Goal: Task Accomplishment & Management: Use online tool/utility

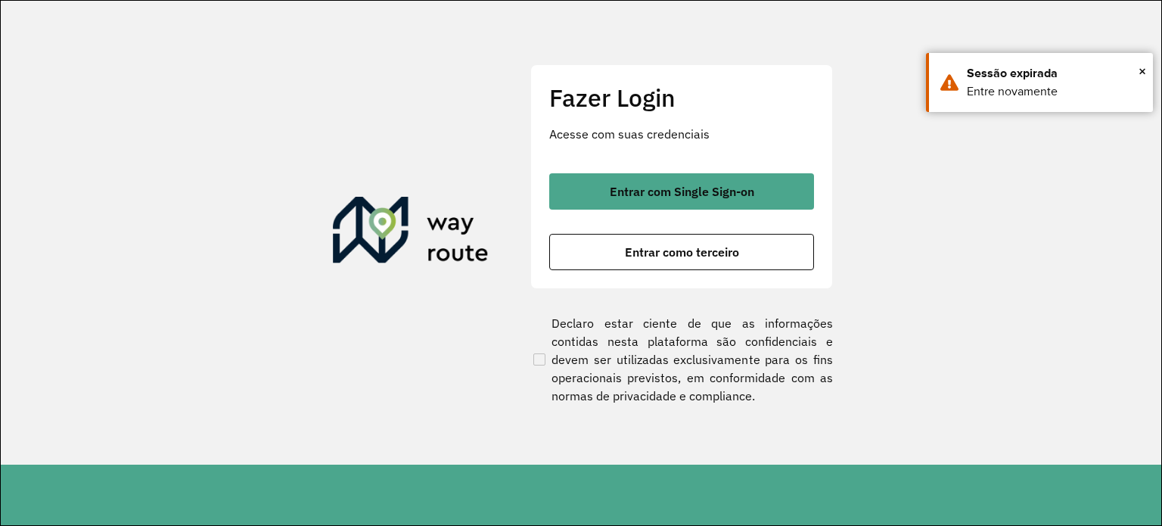
click at [634, 192] on span "Entrar com Single Sign-on" at bounding box center [682, 191] width 145 height 12
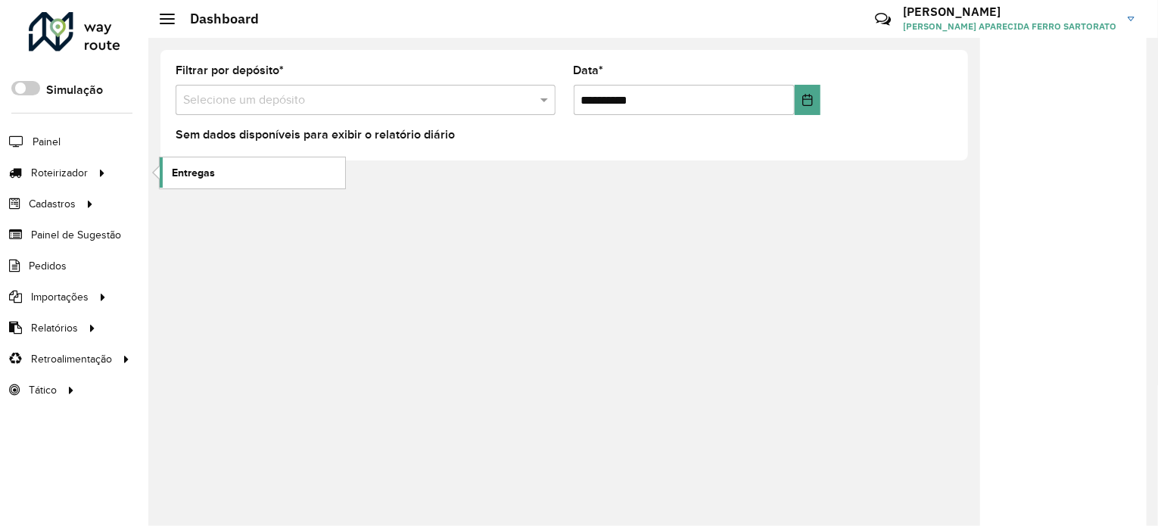
click at [179, 176] on span "Entregas" at bounding box center [193, 173] width 43 height 16
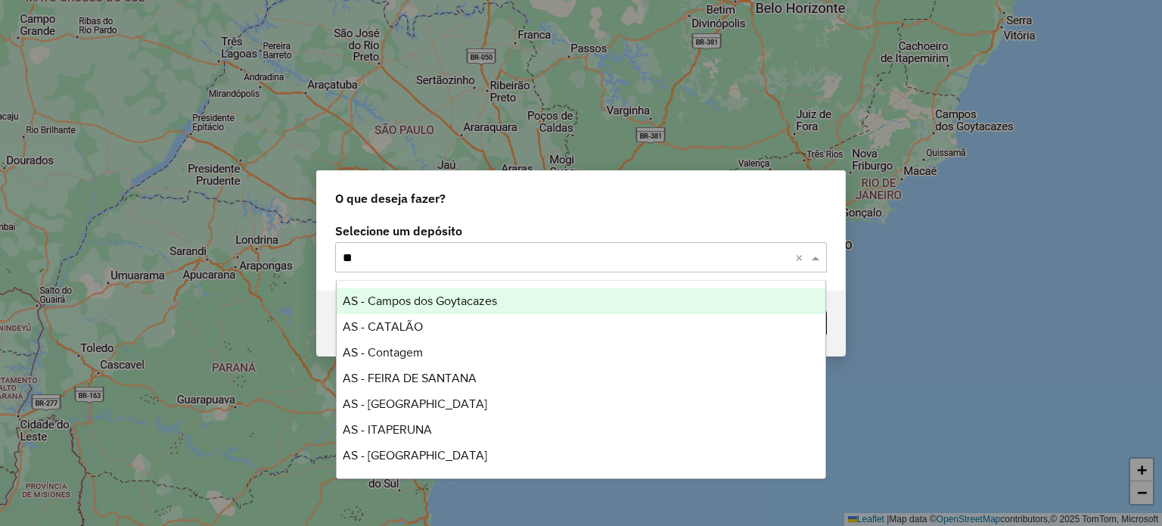
type input "***"
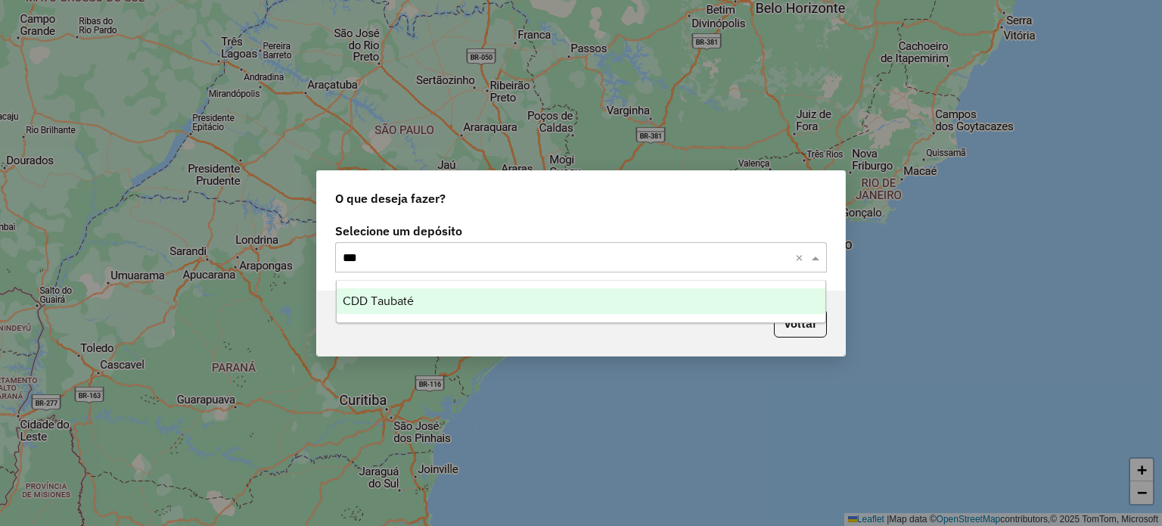
click at [381, 303] on span "CDD Taubaté" at bounding box center [378, 300] width 71 height 13
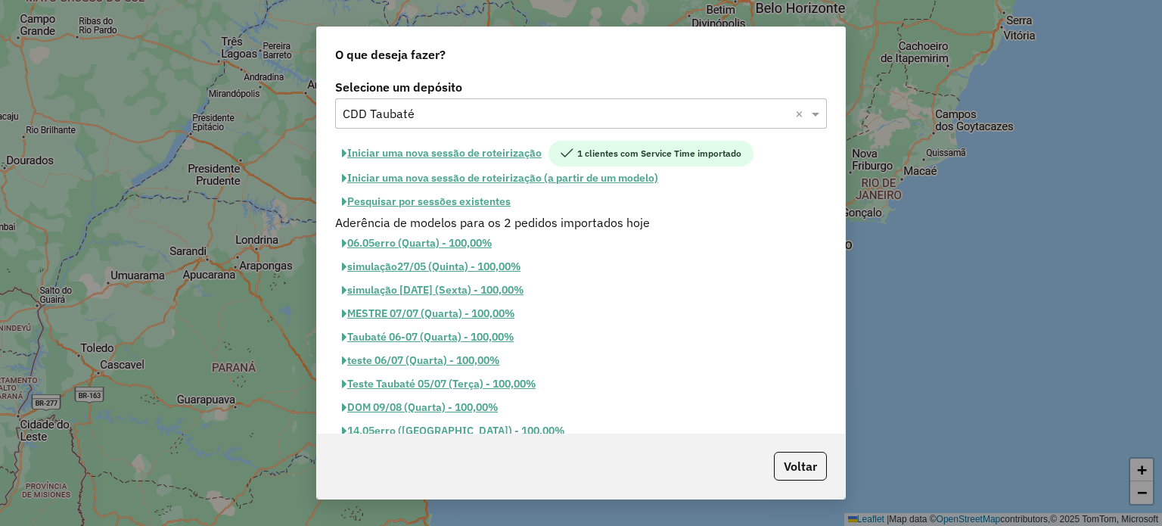
click at [445, 201] on button "Pesquisar por sessões existentes" at bounding box center [426, 201] width 182 height 23
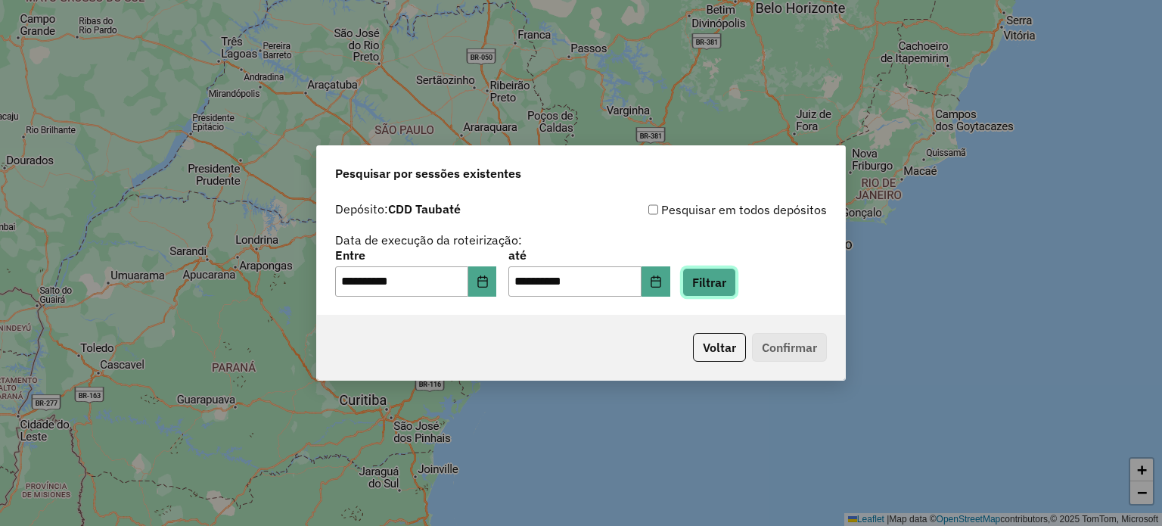
click at [736, 281] on button "Filtrar" at bounding box center [710, 282] width 54 height 29
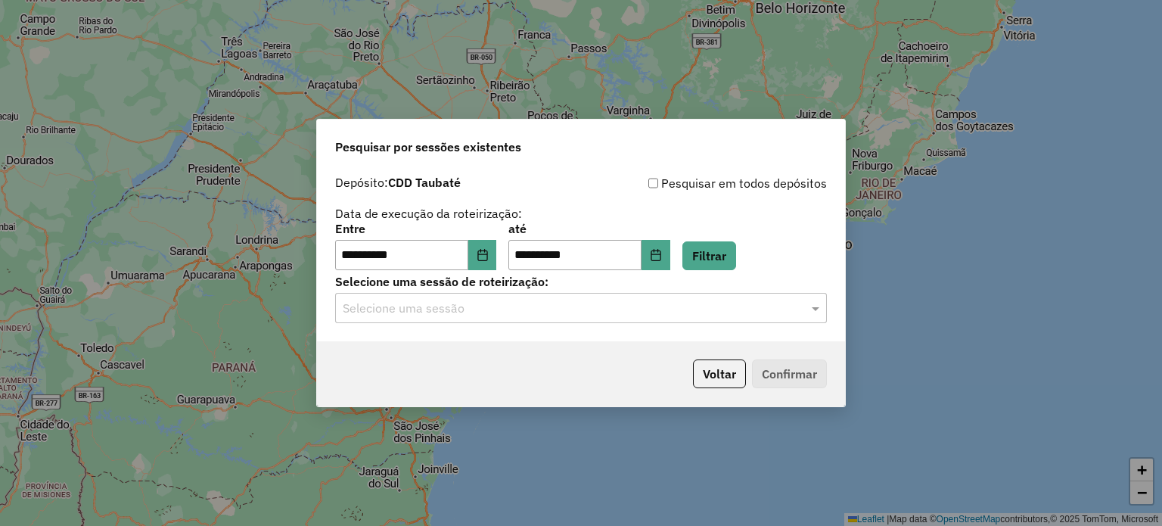
click at [450, 306] on input "text" at bounding box center [566, 309] width 446 height 18
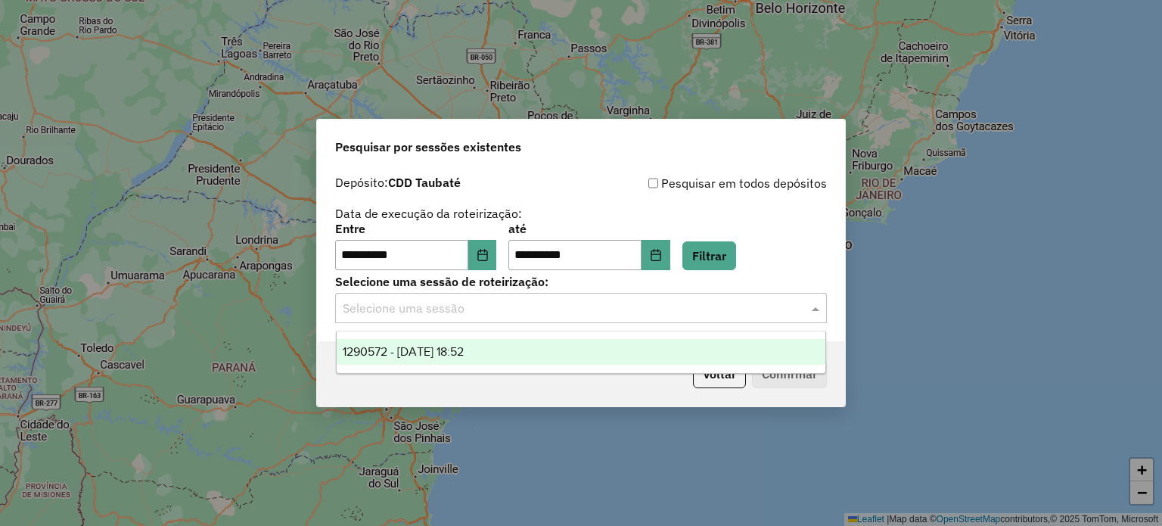
click at [452, 356] on span "1290572 - 08/10/2025 18:52" at bounding box center [403, 351] width 121 height 13
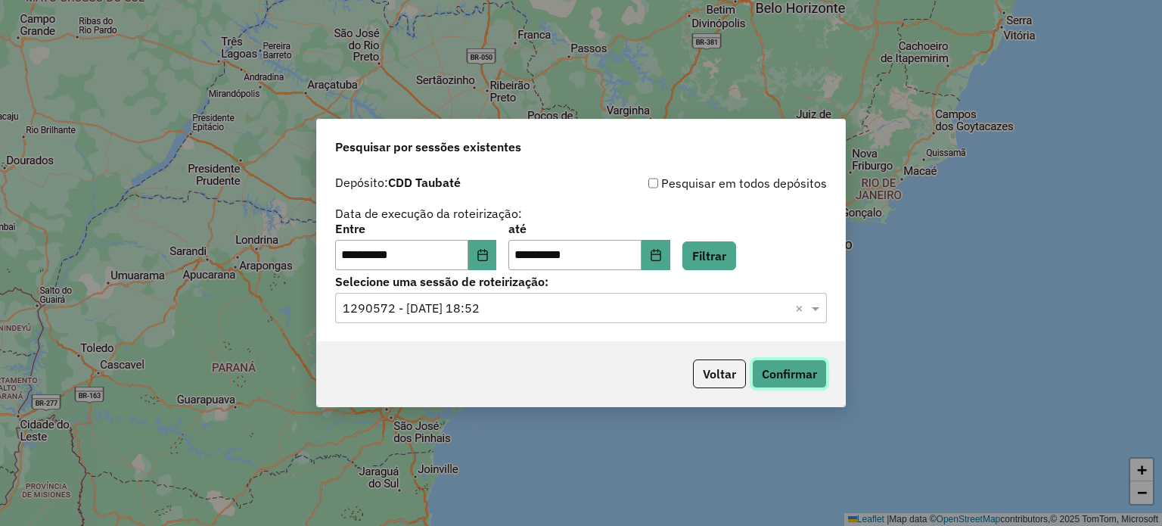
click at [785, 381] on button "Confirmar" at bounding box center [789, 373] width 75 height 29
click at [721, 375] on button "Voltar" at bounding box center [719, 373] width 53 height 29
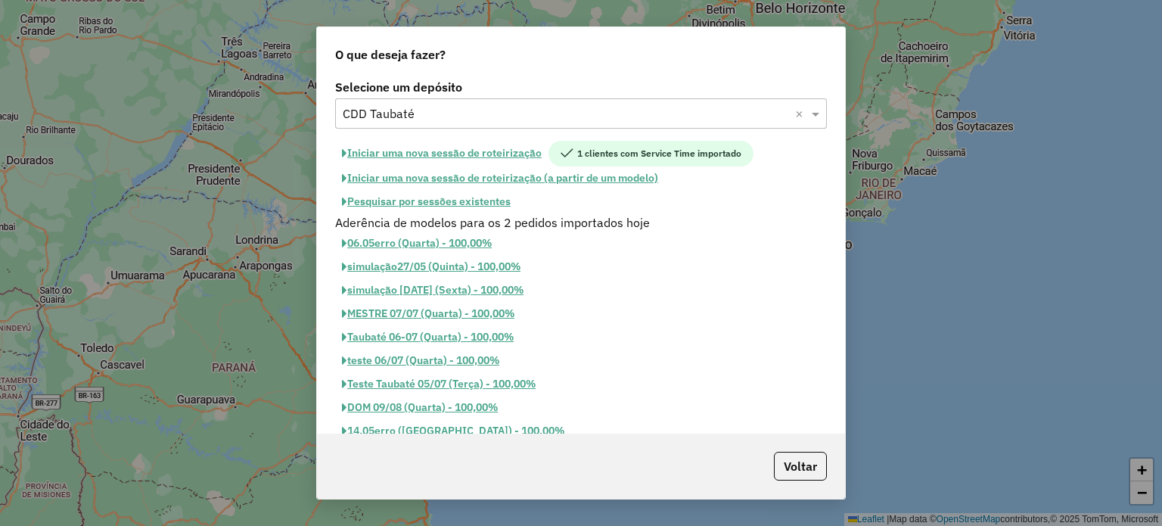
click at [466, 204] on button "Pesquisar por sessões existentes" at bounding box center [426, 201] width 182 height 23
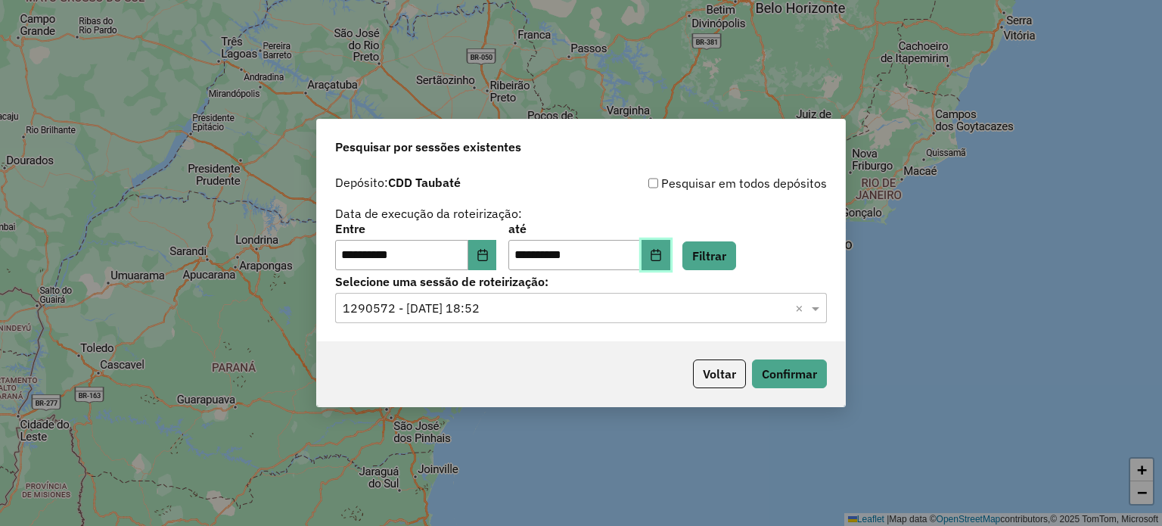
click at [662, 255] on icon "Choose Date" at bounding box center [656, 255] width 12 height 12
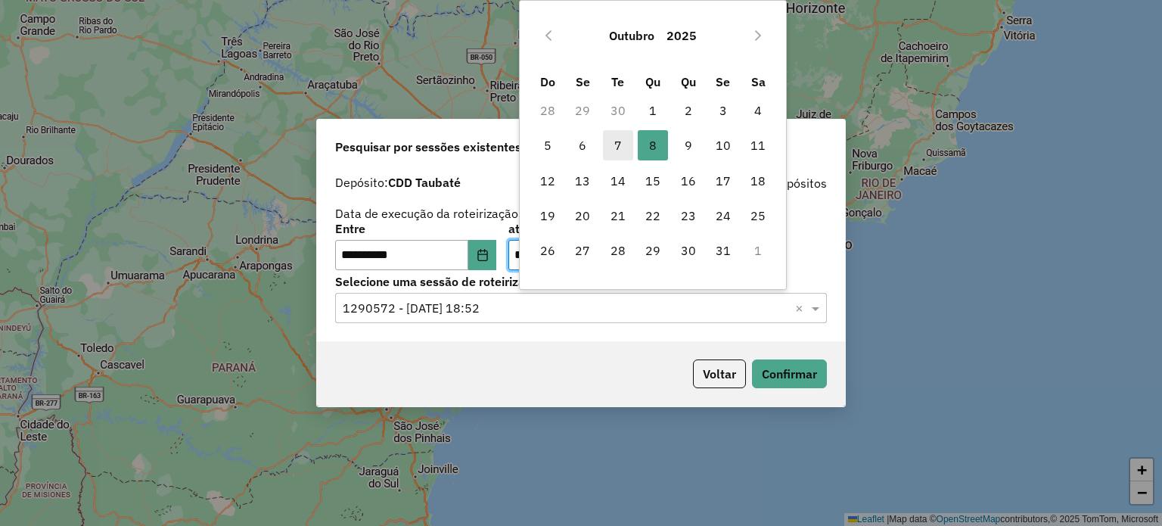
click at [610, 144] on span "7" at bounding box center [618, 145] width 30 height 30
type input "**********"
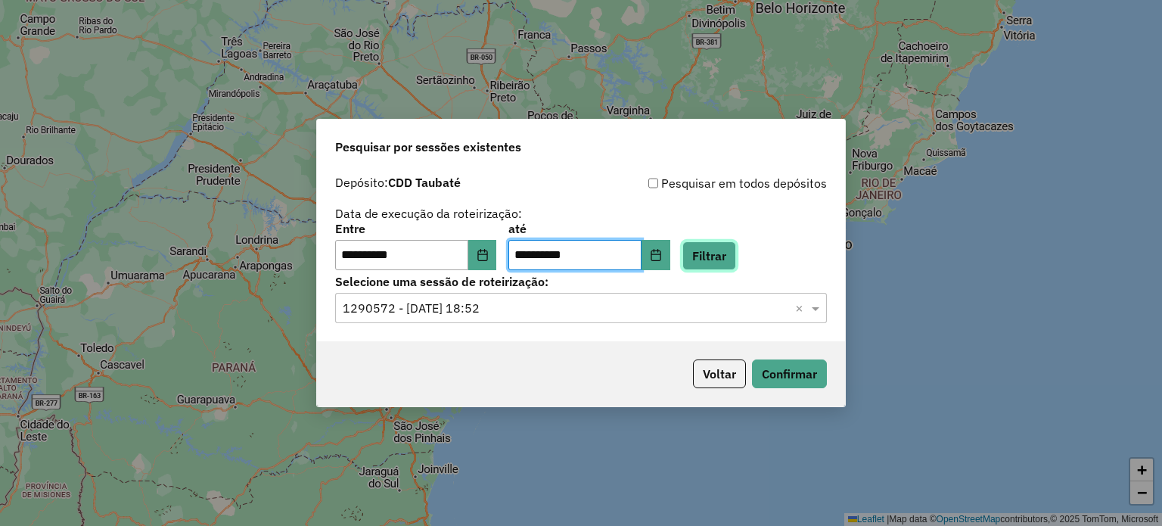
click at [723, 253] on button "Filtrar" at bounding box center [710, 255] width 54 height 29
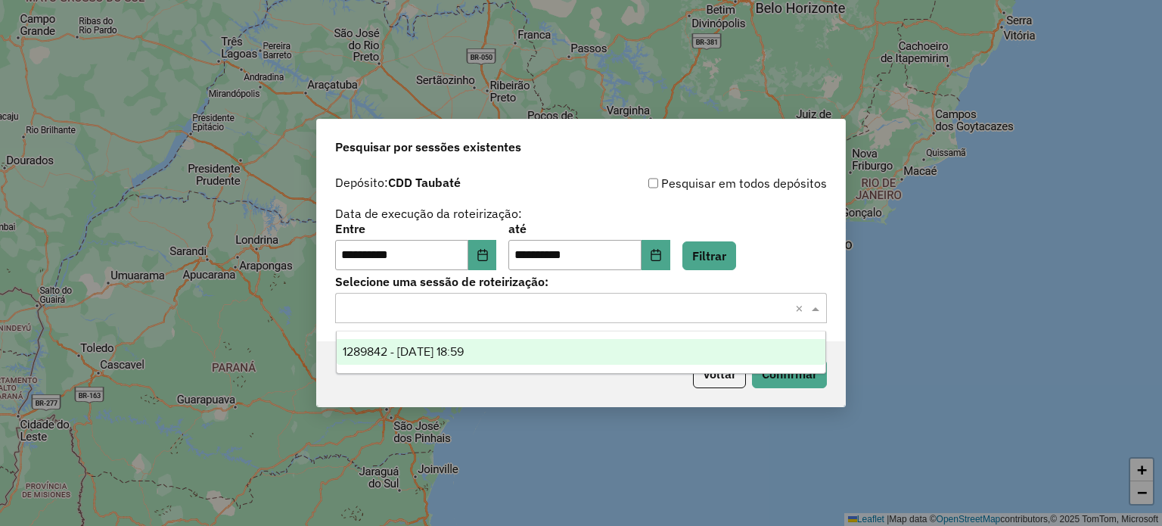
click at [440, 305] on input "text" at bounding box center [566, 309] width 446 height 18
click at [448, 352] on span "1289842 - 07/10/2025 18:59" at bounding box center [403, 351] width 121 height 13
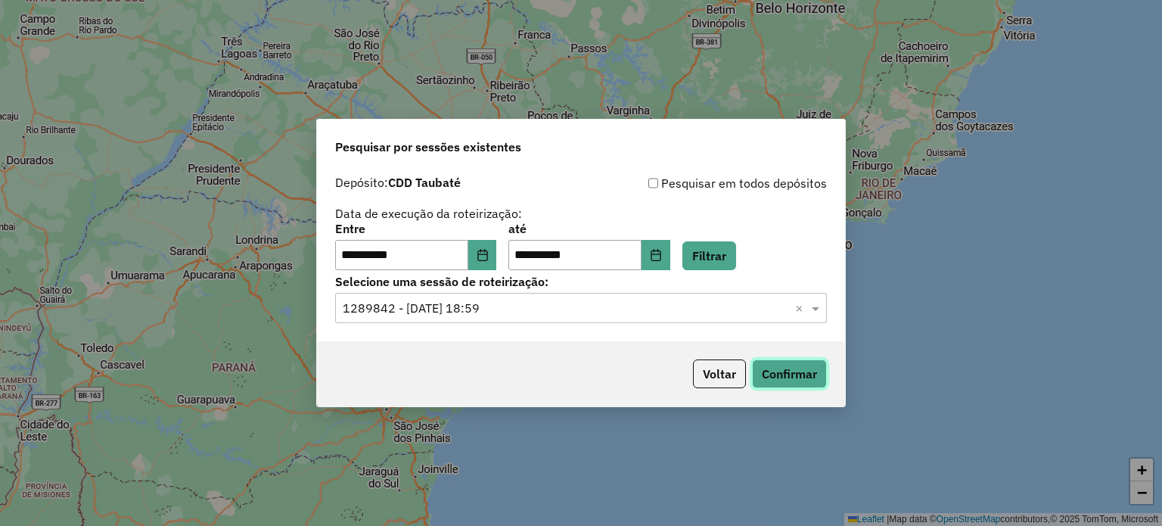
click at [783, 372] on button "Confirmar" at bounding box center [789, 373] width 75 height 29
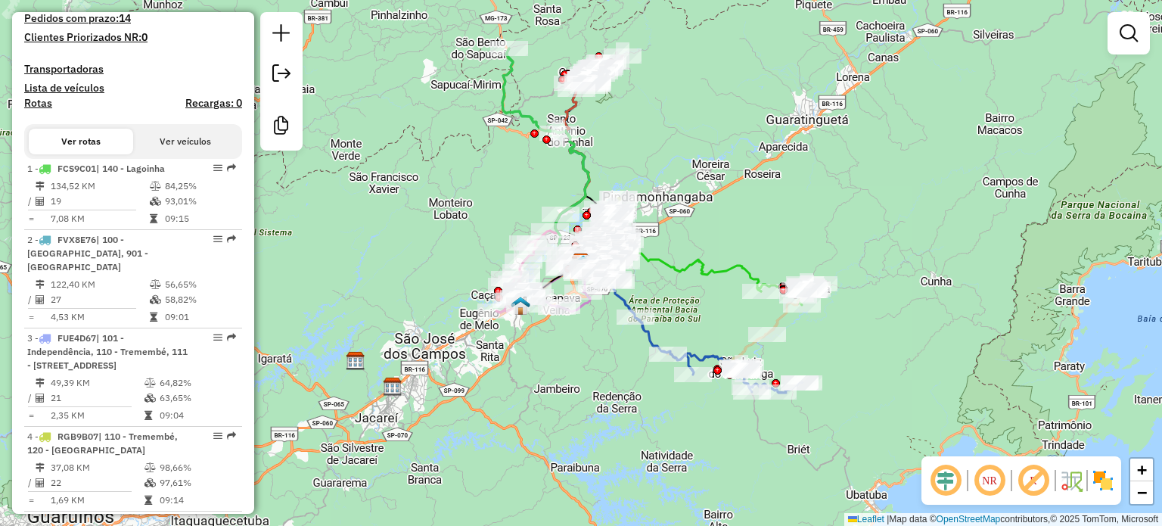
scroll to position [303, 0]
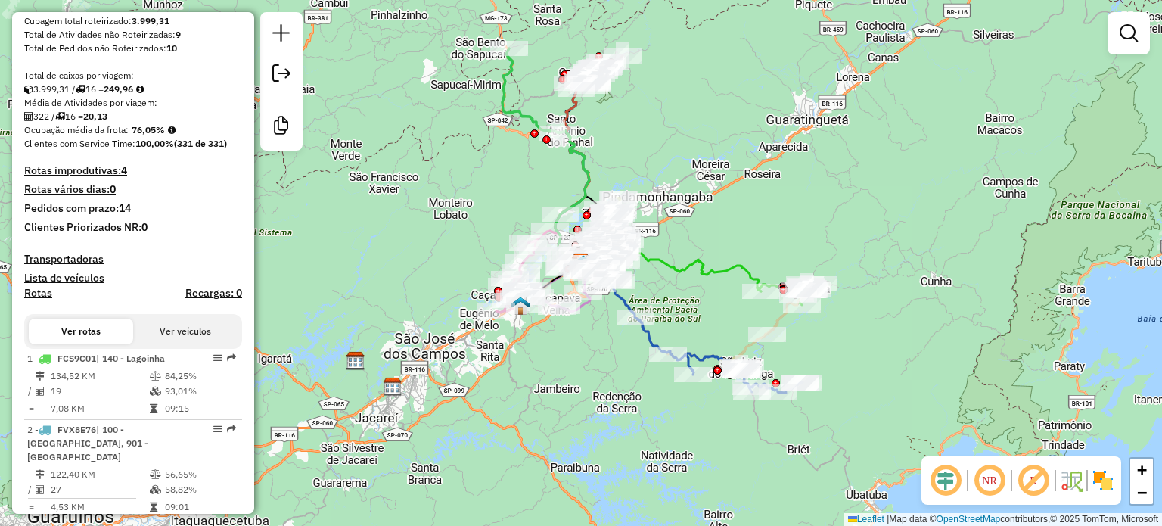
click at [1030, 484] on em at bounding box center [1033, 480] width 36 height 36
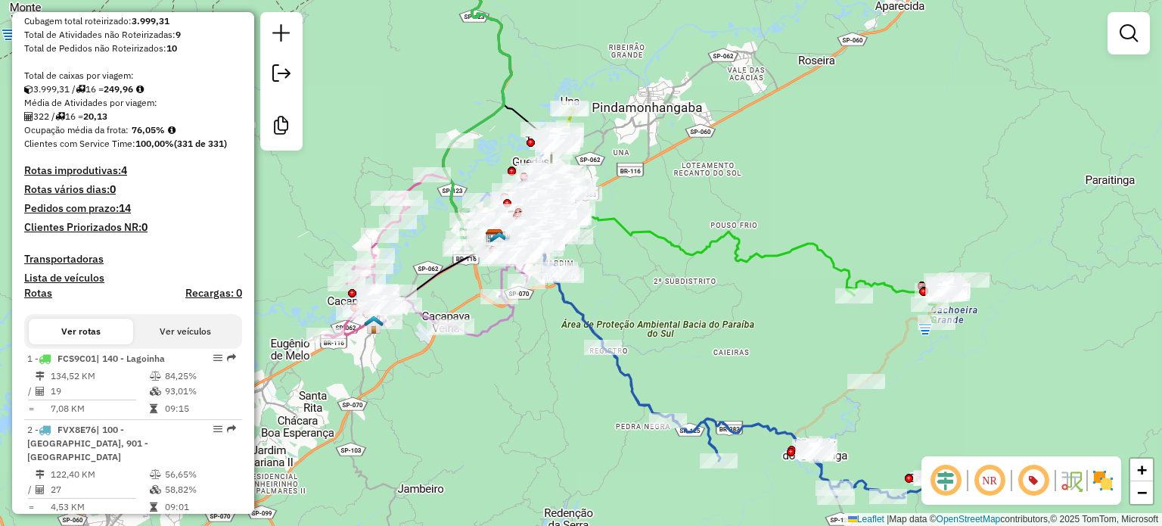
drag, startPoint x: 630, startPoint y: 298, endPoint x: 623, endPoint y: 359, distance: 61.7
click at [623, 359] on div "Janela de atendimento Grade de atendimento Capacidade Transportadoras Veículos …" at bounding box center [581, 263] width 1162 height 526
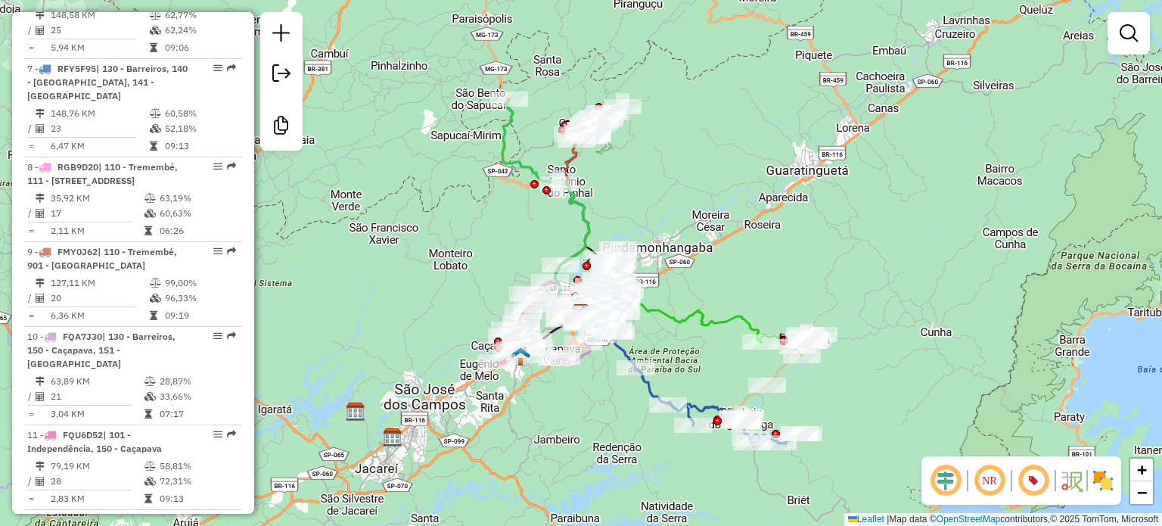
scroll to position [1135, 0]
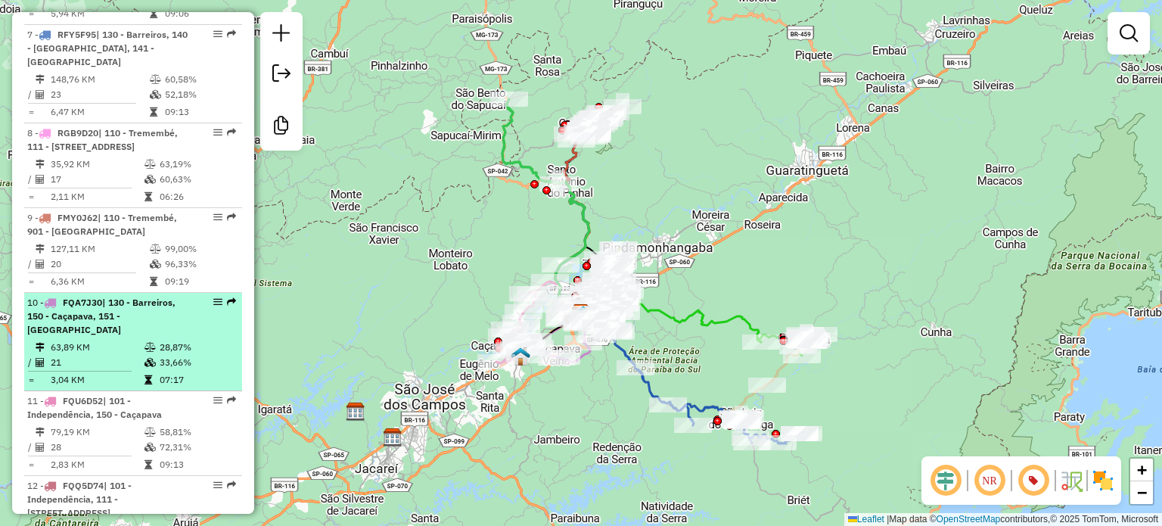
click at [48, 307] on icon at bounding box center [50, 302] width 12 height 9
select select "**********"
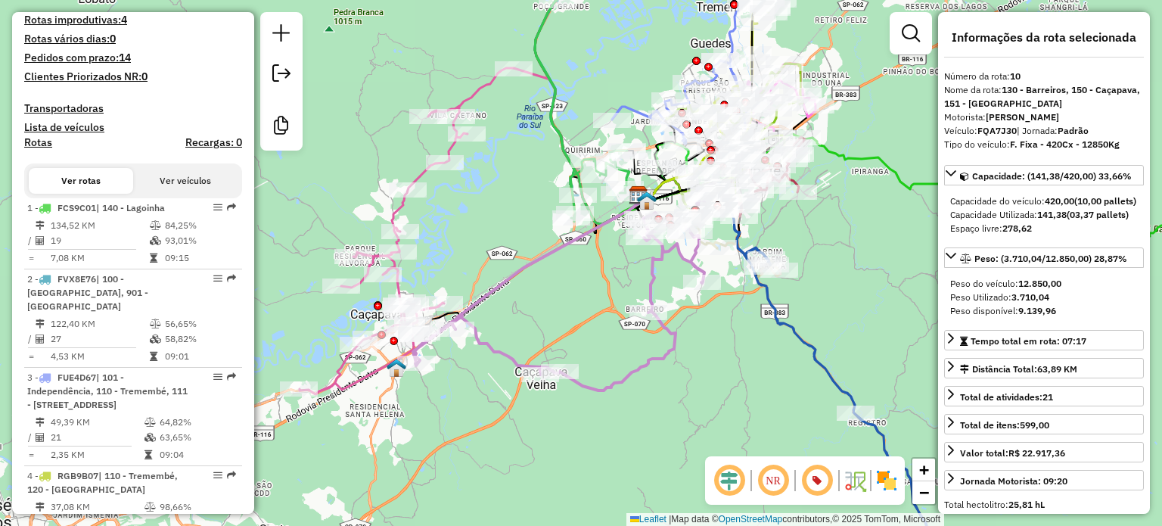
scroll to position [454, 0]
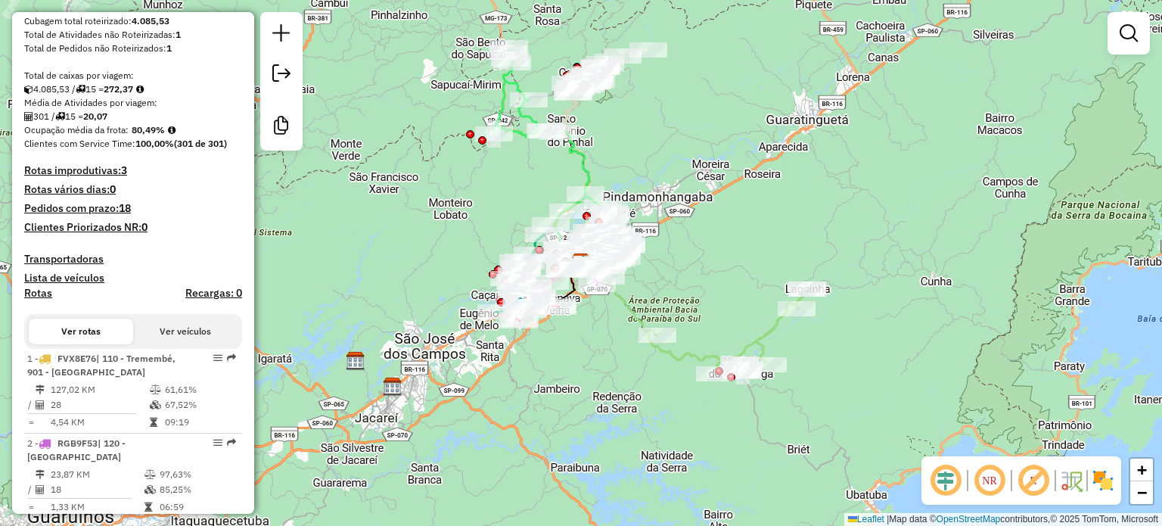
scroll to position [605, 0]
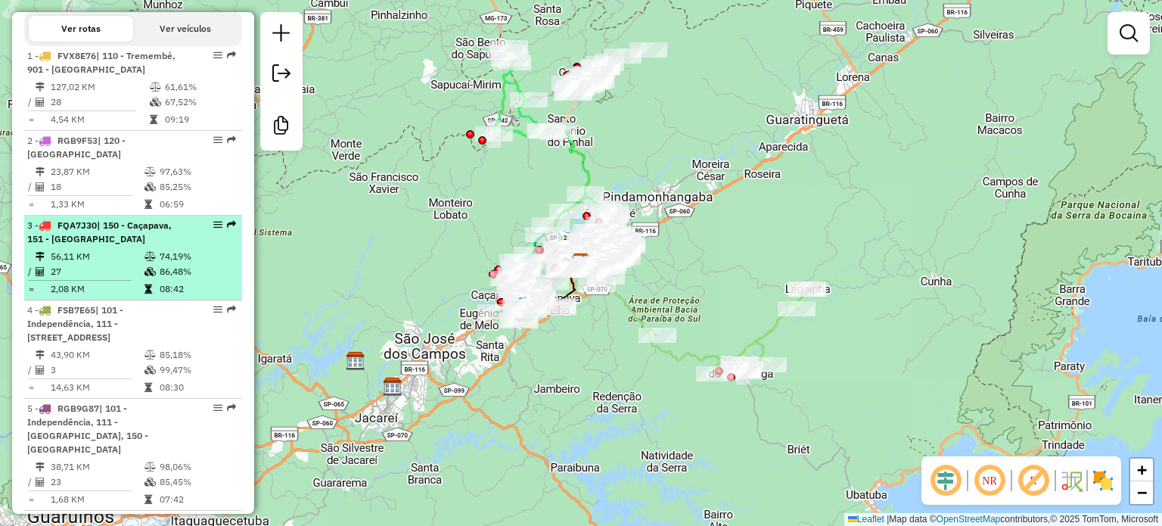
click at [51, 230] on icon at bounding box center [45, 225] width 12 height 9
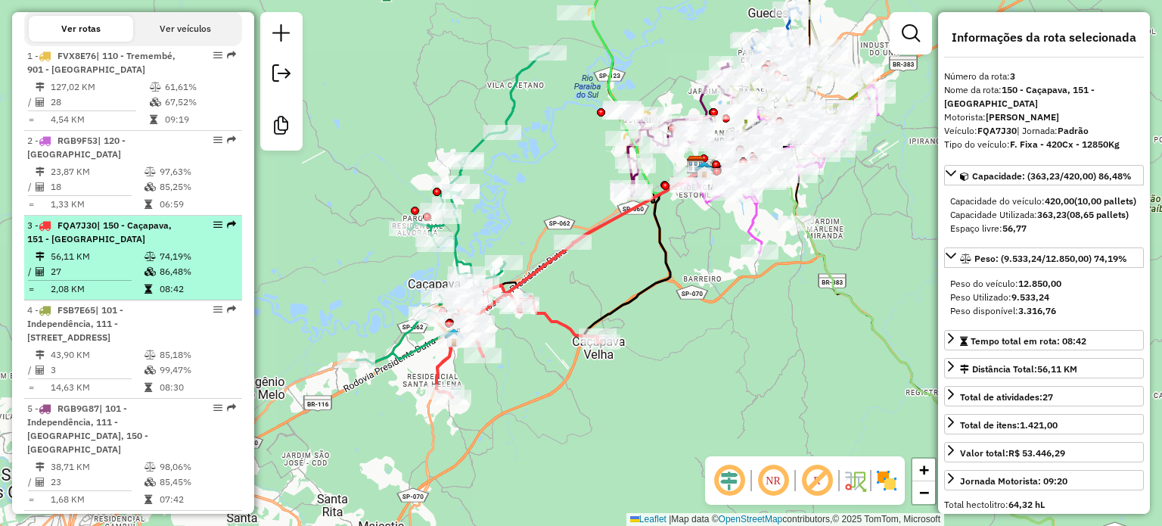
click at [51, 230] on icon at bounding box center [45, 225] width 12 height 9
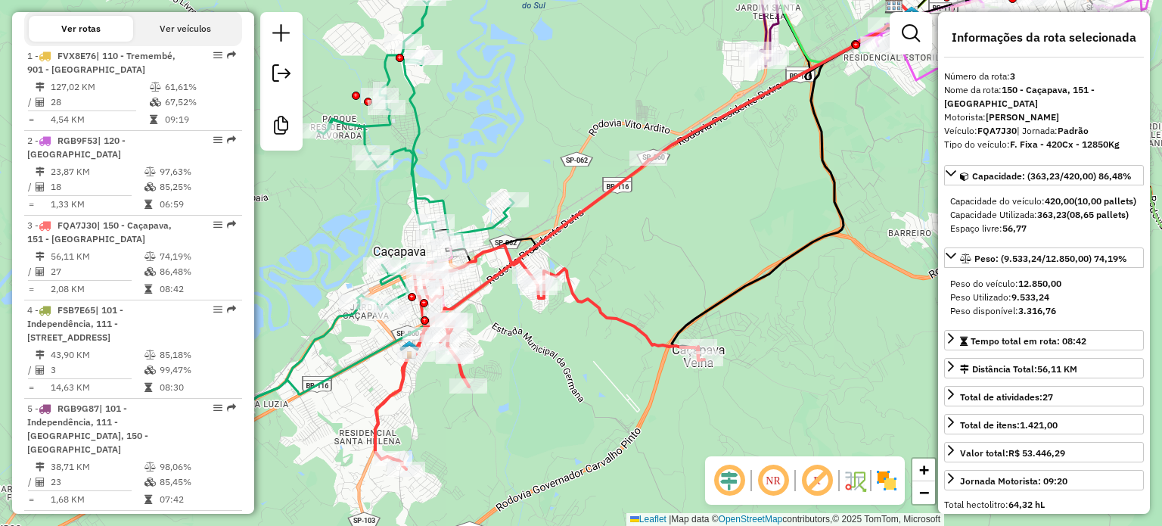
click at [888, 479] on img at bounding box center [887, 480] width 24 height 24
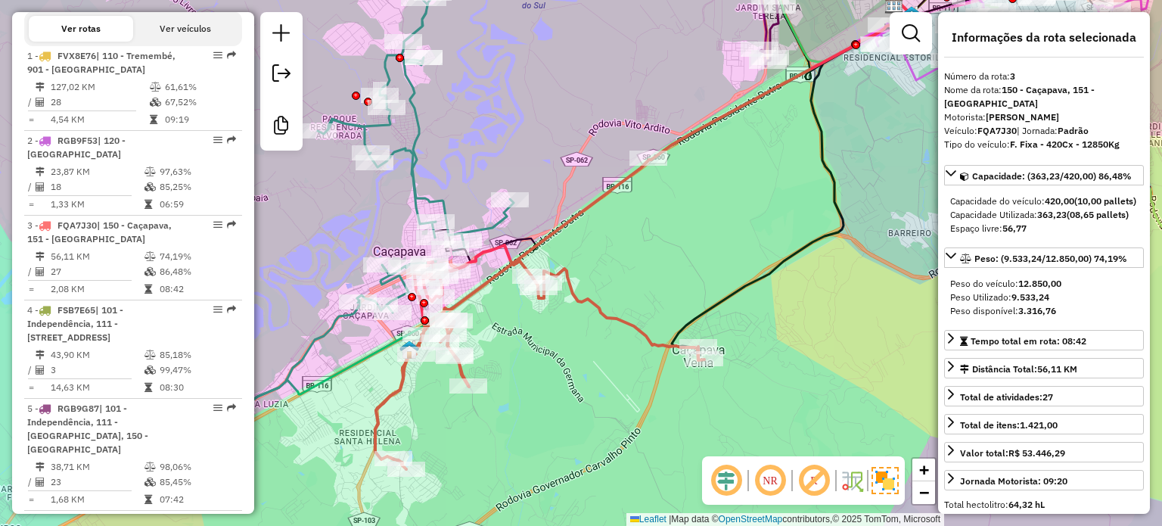
click at [888, 479] on img at bounding box center [885, 480] width 27 height 27
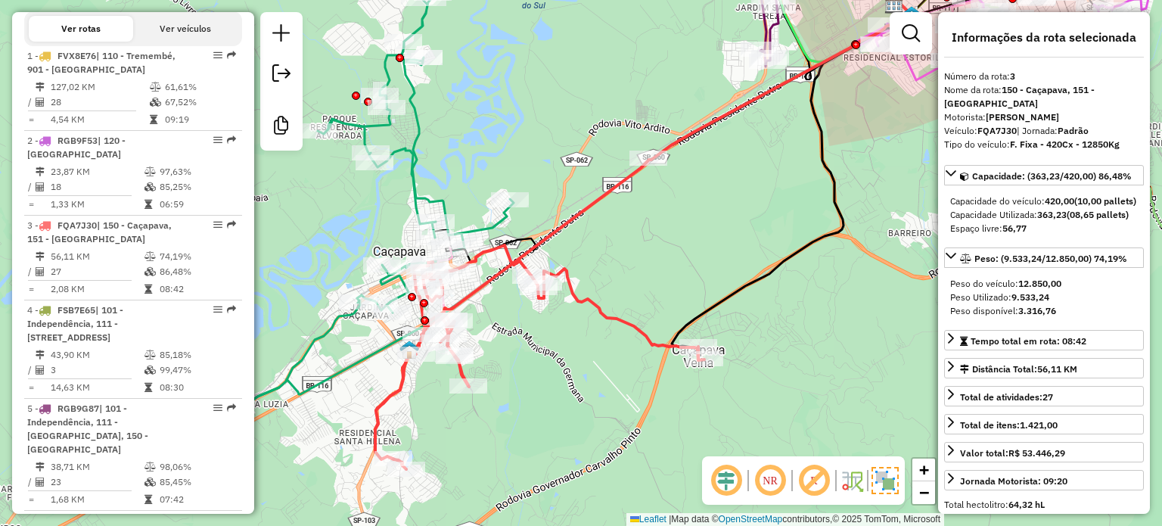
click at [888, 479] on img at bounding box center [885, 480] width 27 height 27
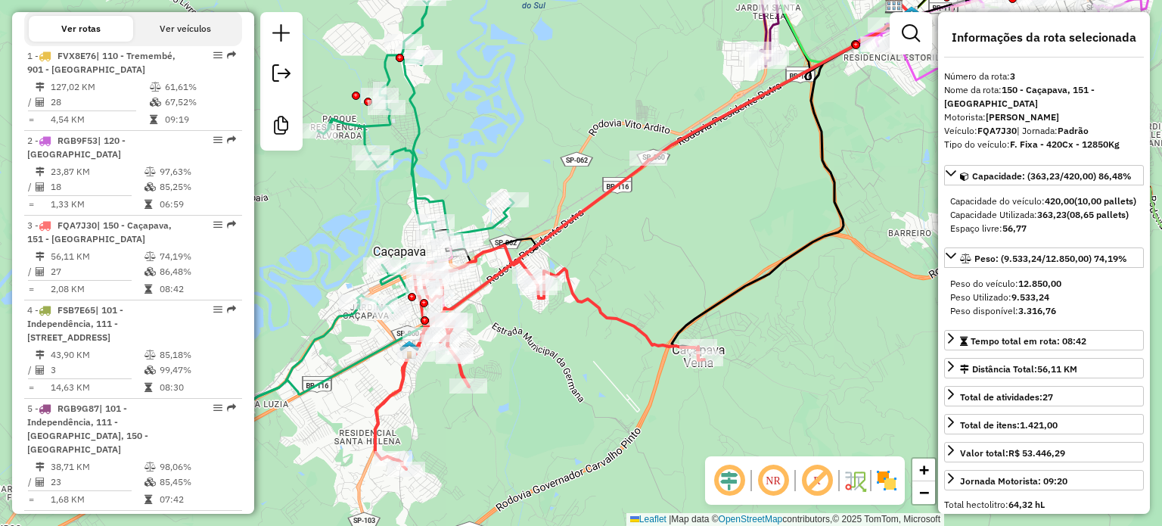
click at [888, 479] on img at bounding box center [887, 480] width 24 height 24
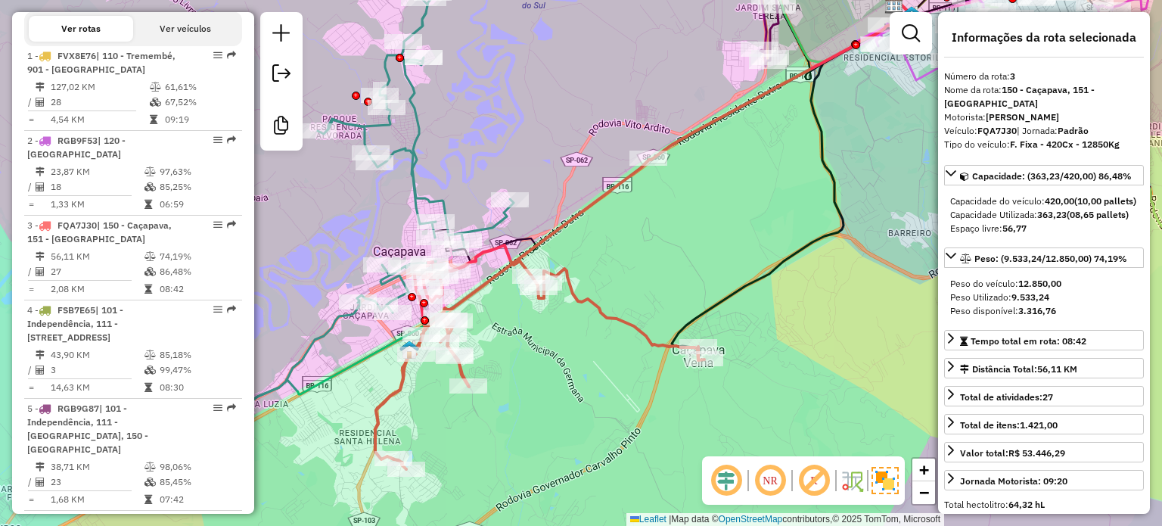
click at [888, 479] on img at bounding box center [885, 480] width 27 height 27
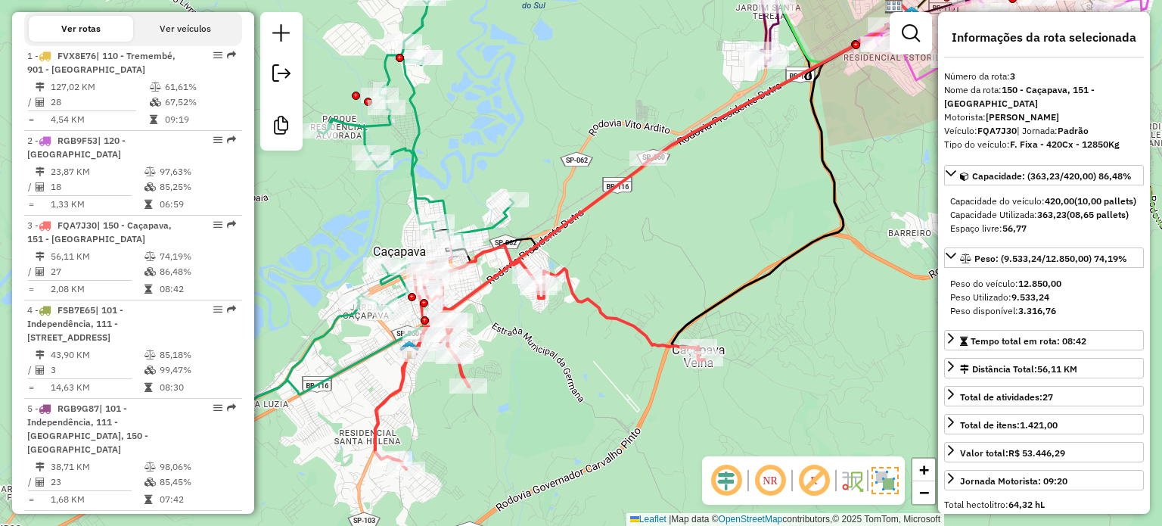
click at [820, 476] on em at bounding box center [814, 480] width 36 height 36
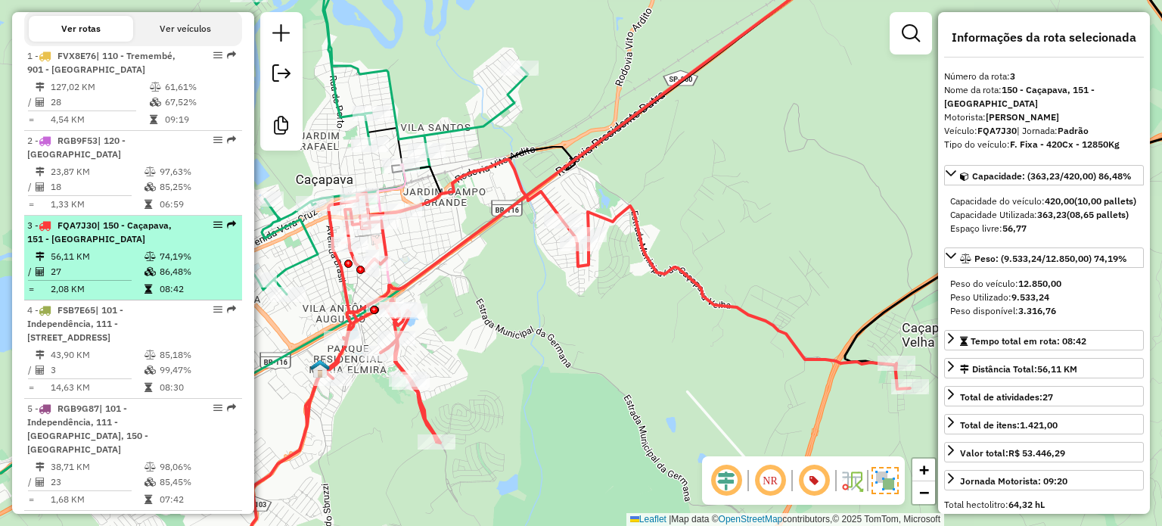
click at [49, 230] on icon at bounding box center [45, 225] width 12 height 9
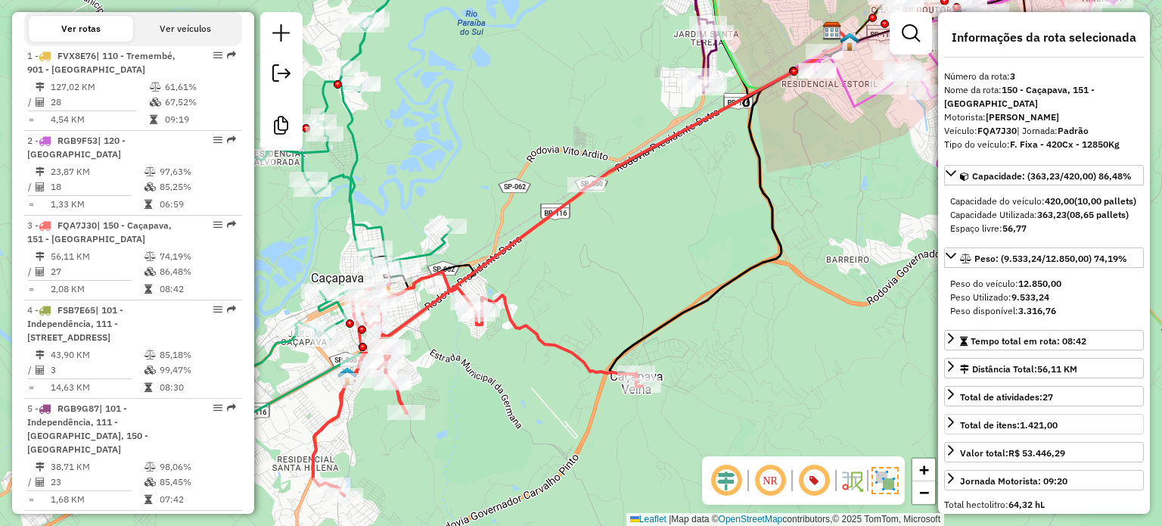
scroll to position [454, 0]
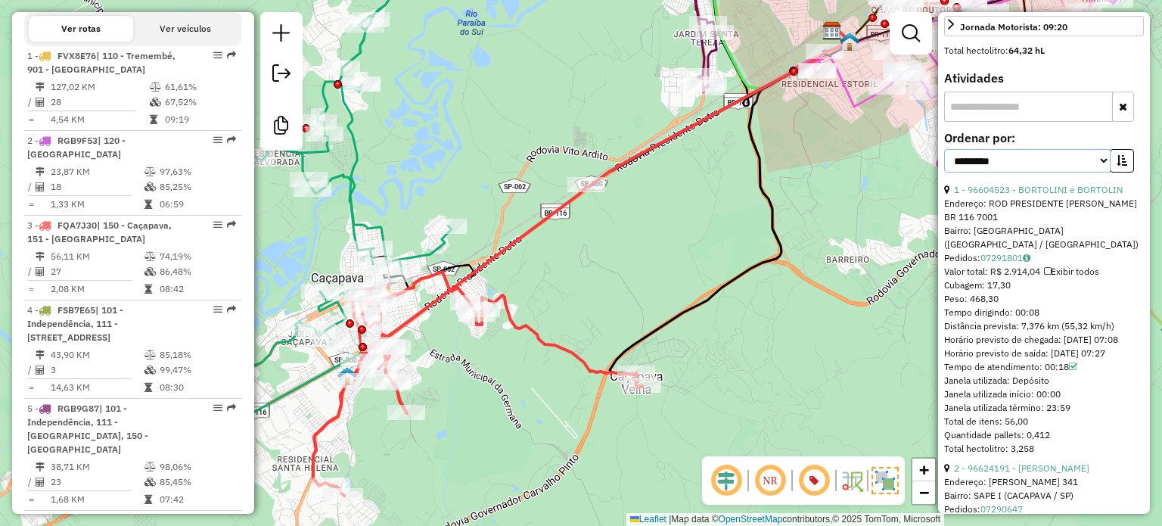
click at [1102, 173] on select "**********" at bounding box center [1027, 160] width 166 height 23
select select "**********"
click at [944, 161] on select "**********" at bounding box center [1027, 160] width 166 height 23
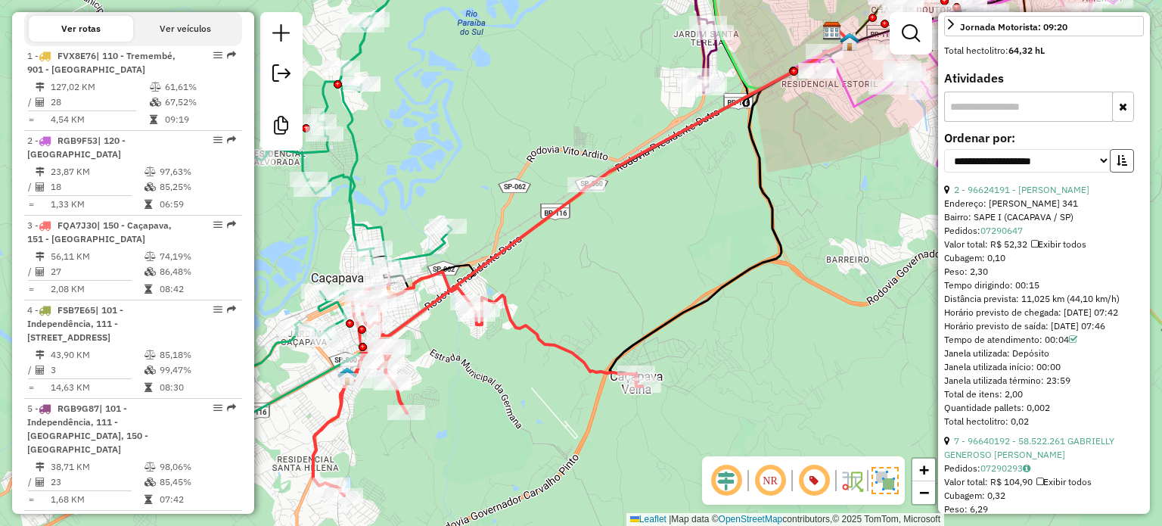
click at [1120, 166] on icon "button" at bounding box center [1122, 160] width 11 height 11
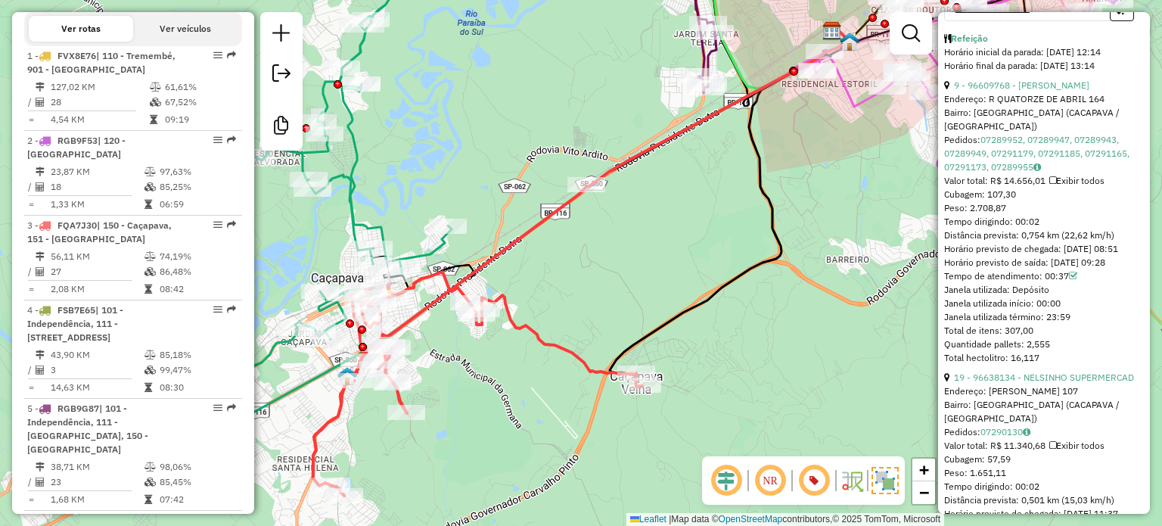
scroll to position [681, 0]
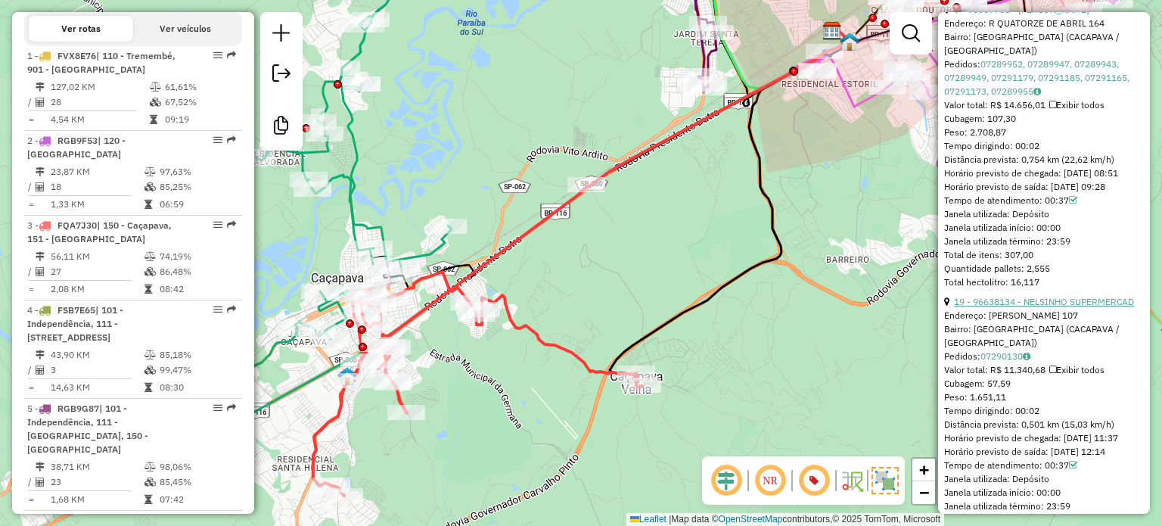
click at [1053, 307] on link "19 - 96638134 - NELSINHO SUPERMERCAD" at bounding box center [1044, 301] width 180 height 11
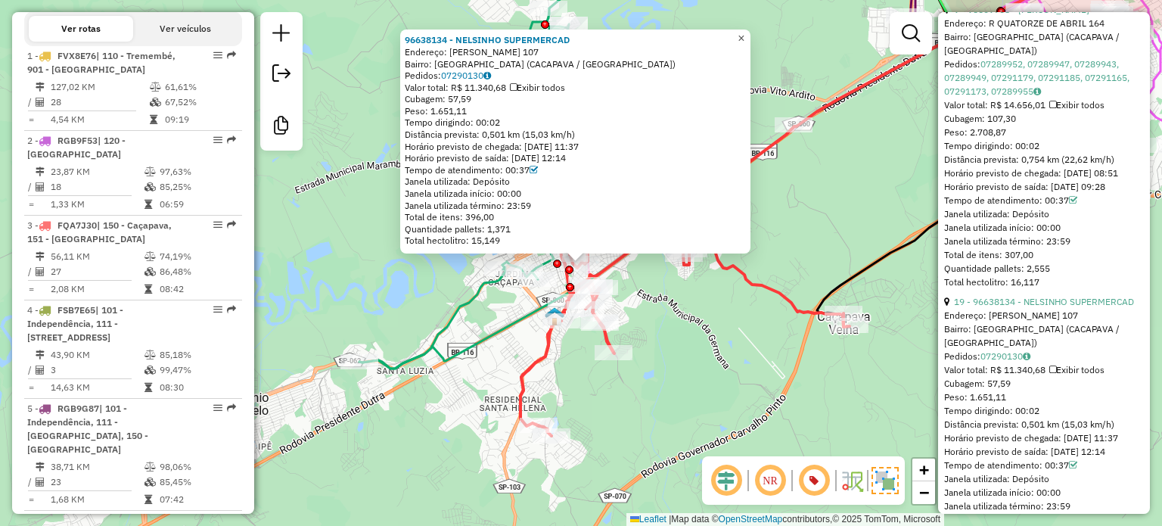
click at [745, 33] on span "×" at bounding box center [741, 38] width 7 height 13
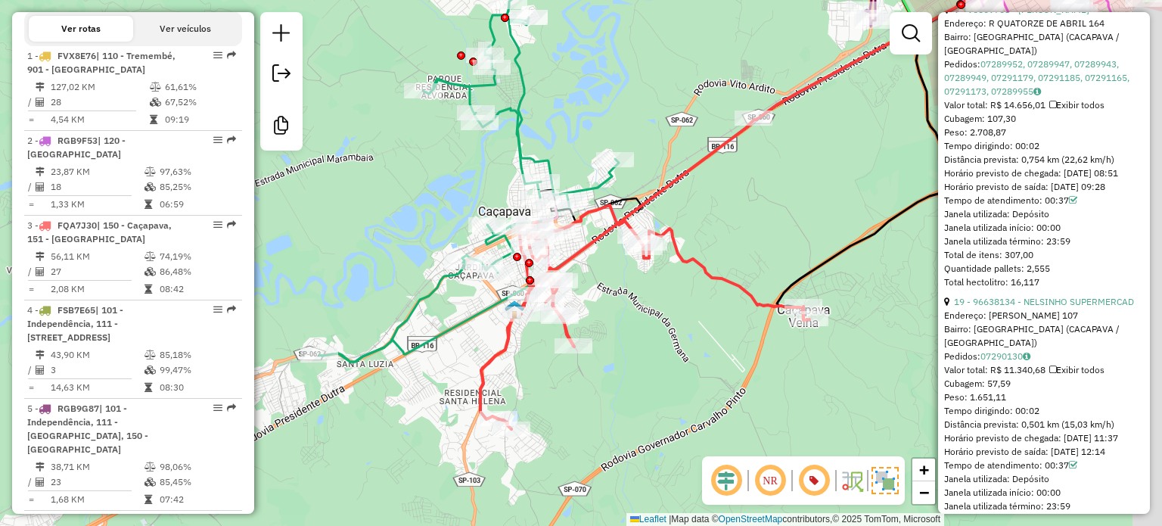
drag, startPoint x: 455, startPoint y: 170, endPoint x: 403, endPoint y: 199, distance: 59.6
click at [403, 199] on div "Janela de atendimento Grade de atendimento Capacidade Transportadoras Veículos …" at bounding box center [581, 263] width 1162 height 526
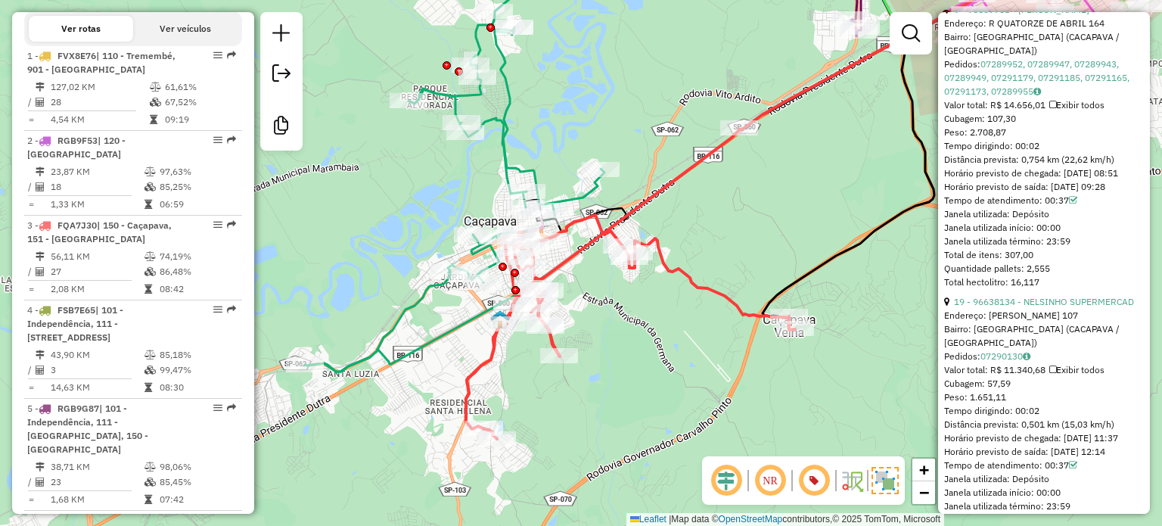
click at [731, 484] on em at bounding box center [726, 480] width 36 height 36
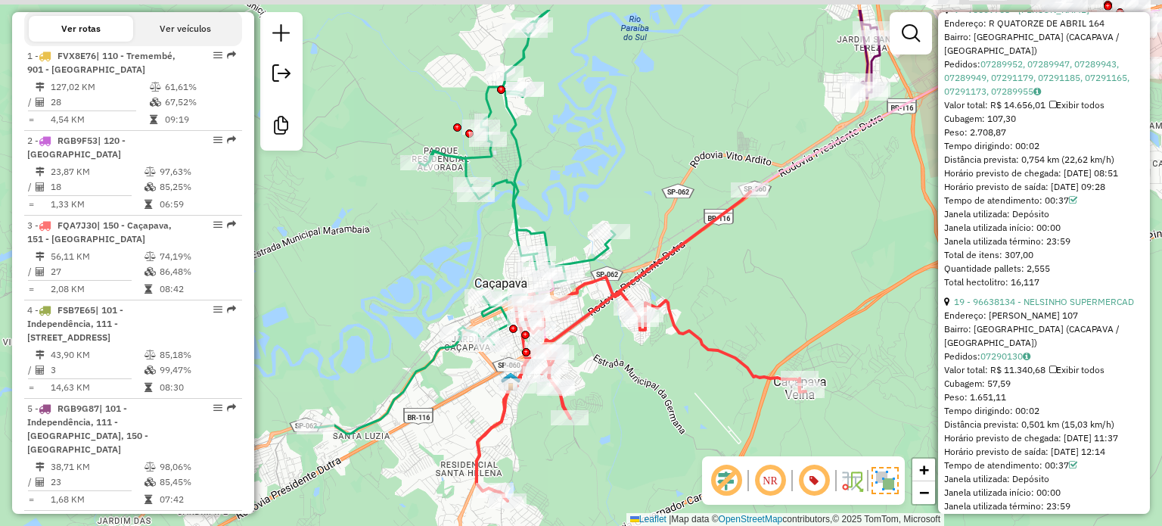
drag, startPoint x: 678, startPoint y: 359, endPoint x: 689, endPoint y: 429, distance: 70.5
click at [689, 429] on div "Janela de atendimento Grade de atendimento Capacidade Transportadoras Veículos …" at bounding box center [581, 263] width 1162 height 526
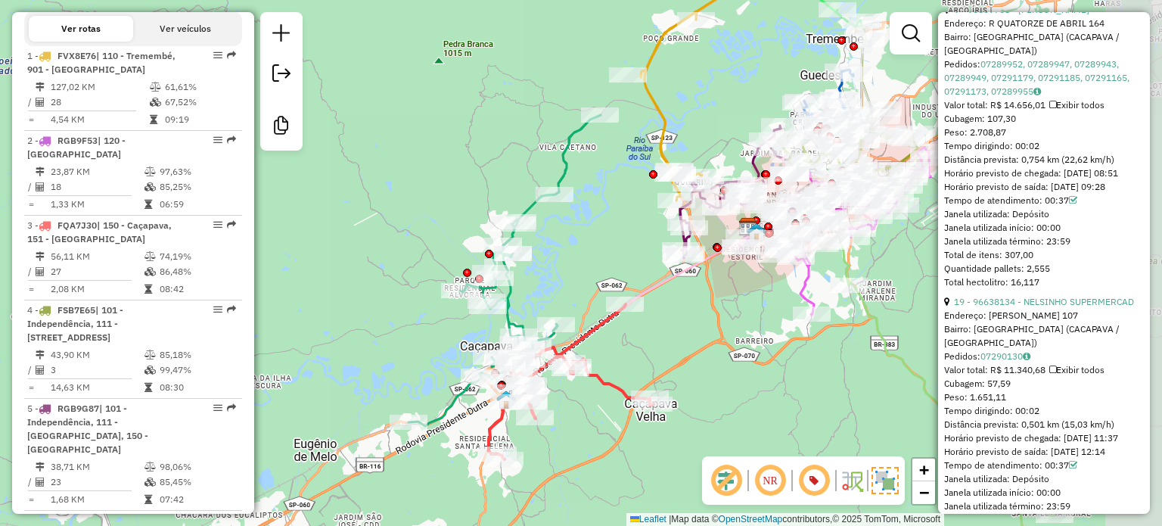
drag, startPoint x: 657, startPoint y: 267, endPoint x: 533, endPoint y: 269, distance: 123.3
click at [545, 271] on div "Janela de atendimento Grade de atendimento Capacidade Transportadoras Veículos …" at bounding box center [581, 263] width 1162 height 526
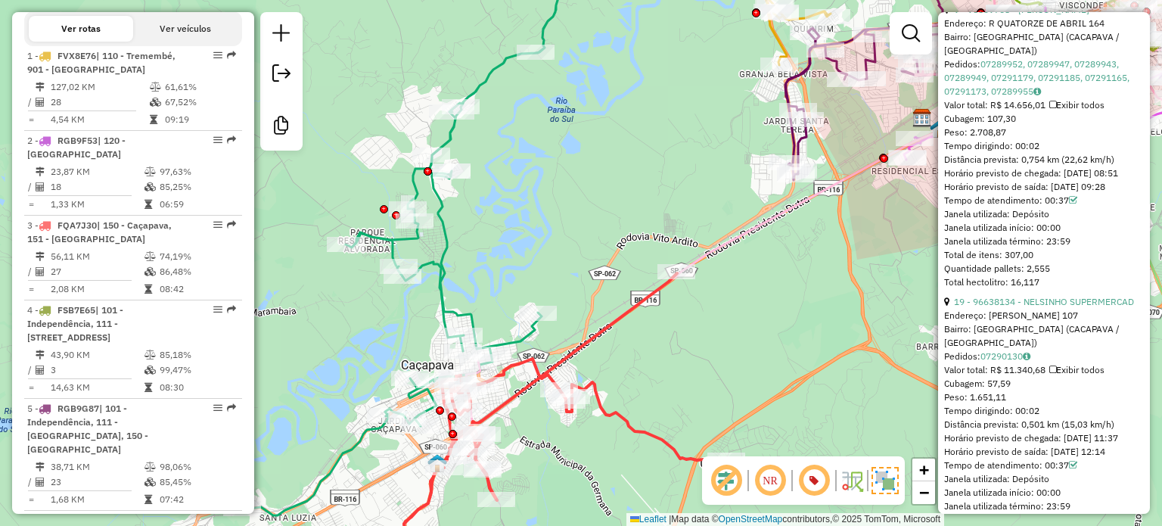
click at [441, 296] on icon at bounding box center [403, 232] width 322 height 568
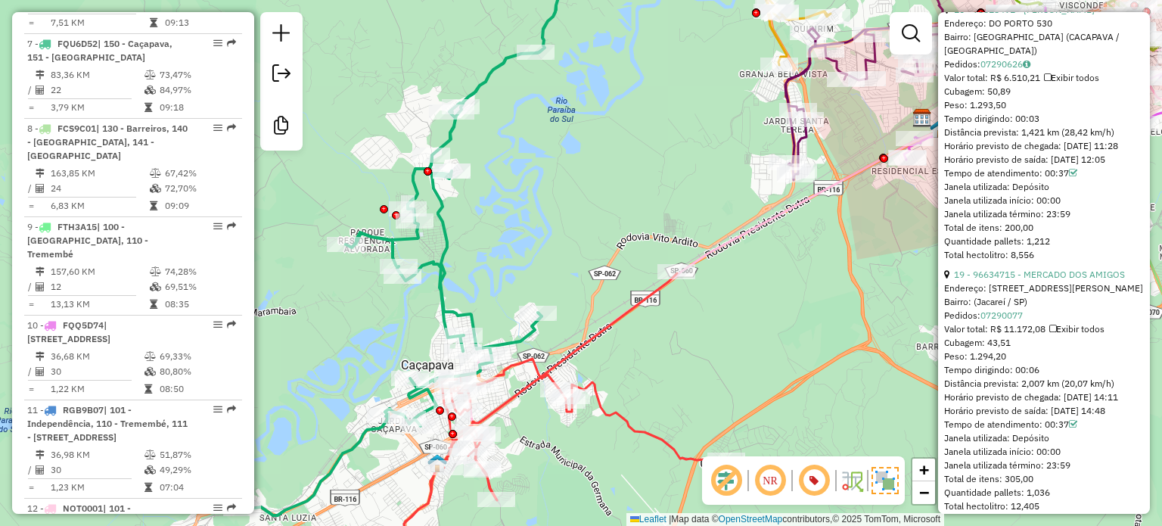
scroll to position [1214, 0]
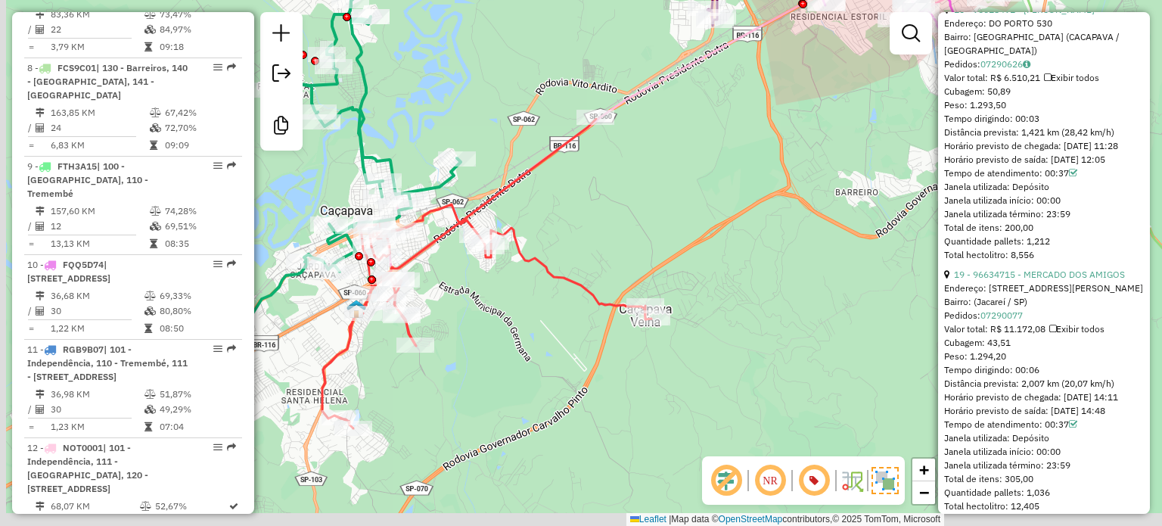
drag, startPoint x: 450, startPoint y: 208, endPoint x: 484, endPoint y: 86, distance: 126.3
click at [484, 86] on div "Janela de atendimento Grade de atendimento Capacidade Transportadoras Veículos …" at bounding box center [581, 263] width 1162 height 526
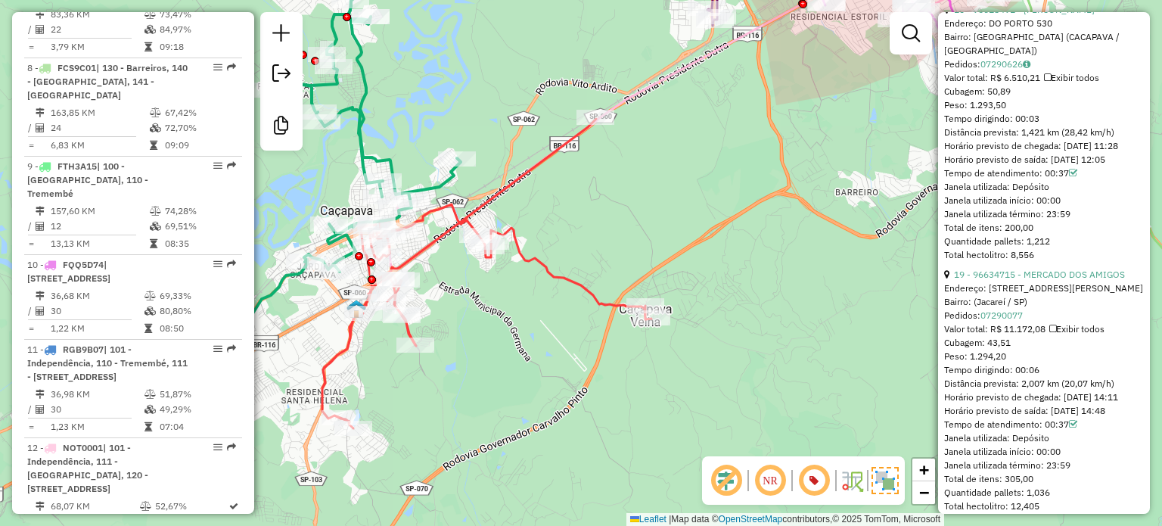
click at [521, 252] on icon at bounding box center [486, 273] width 329 height 309
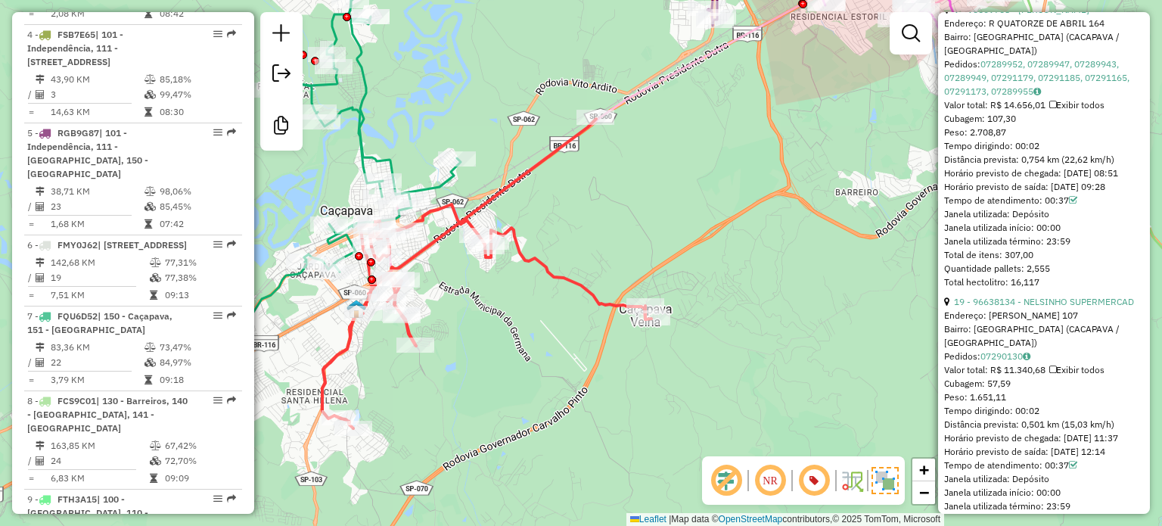
scroll to position [822, 0]
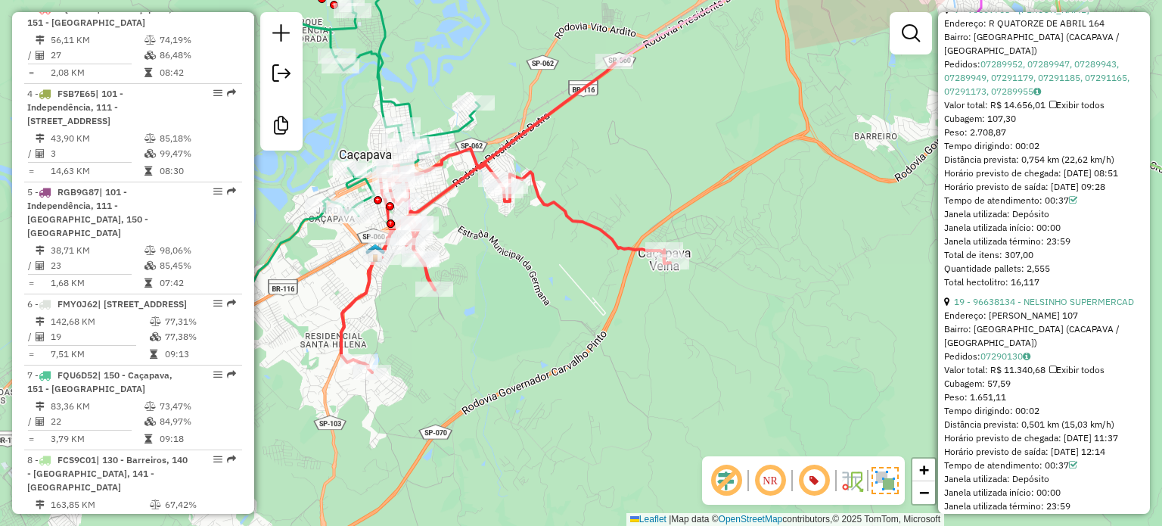
drag, startPoint x: 433, startPoint y: 141, endPoint x: 452, endPoint y: 86, distance: 59.1
click at [452, 86] on div "Janela de atendimento Grade de atendimento Capacidade Transportadoras Veículos …" at bounding box center [581, 263] width 1162 height 526
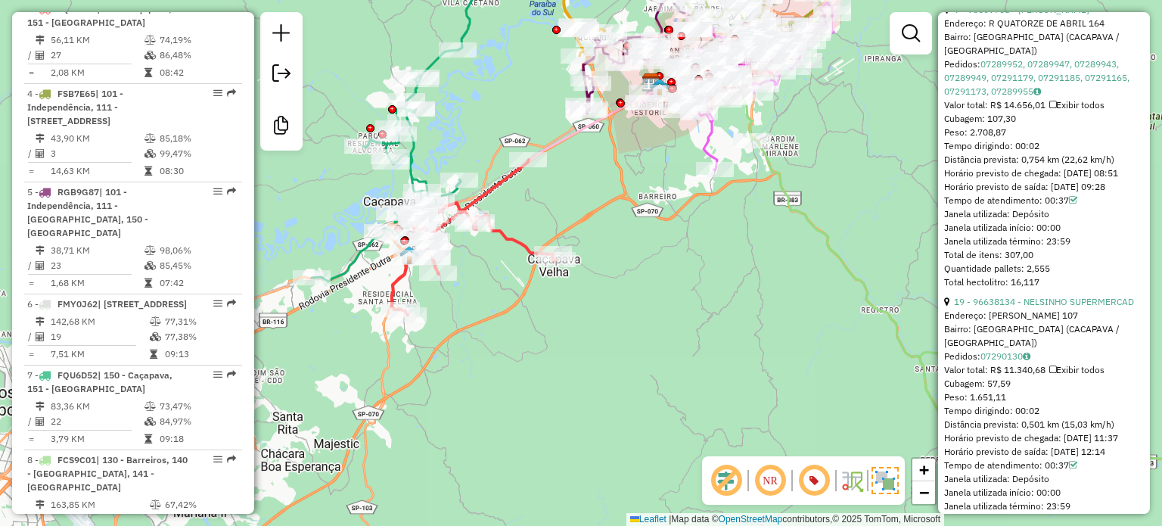
drag, startPoint x: 499, startPoint y: 211, endPoint x: 530, endPoint y: 199, distance: 34.0
click at [530, 199] on div "Janela de atendimento Grade de atendimento Capacidade Transportadoras Veículos …" at bounding box center [581, 263] width 1162 height 526
click at [501, 232] on icon at bounding box center [474, 237] width 165 height 155
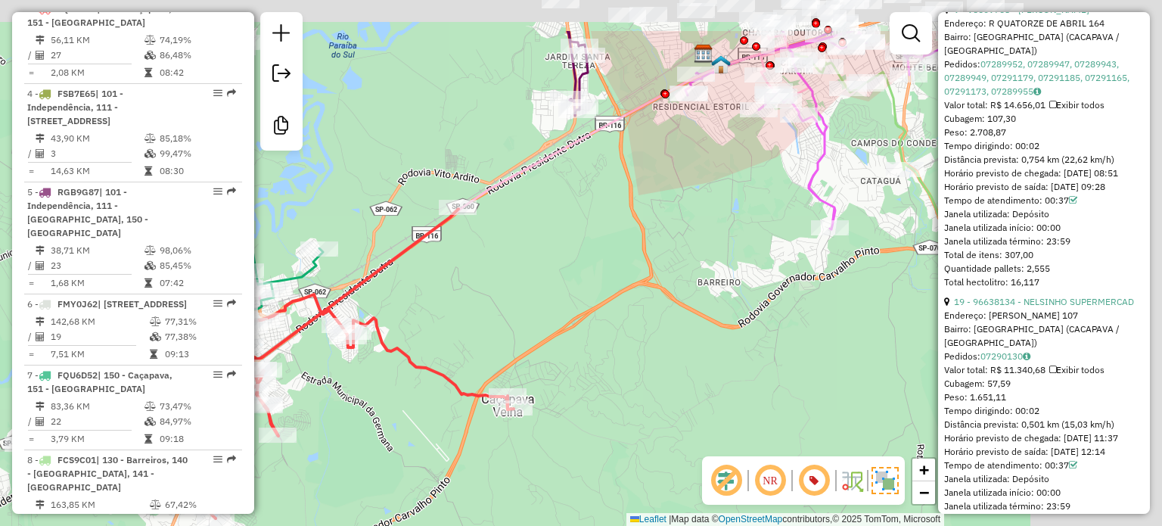
drag, startPoint x: 720, startPoint y: 224, endPoint x: 518, endPoint y: 338, distance: 232.1
click at [512, 347] on div "Janela de atendimento Grade de atendimento Capacidade Transportadoras Veículos …" at bounding box center [581, 263] width 1162 height 526
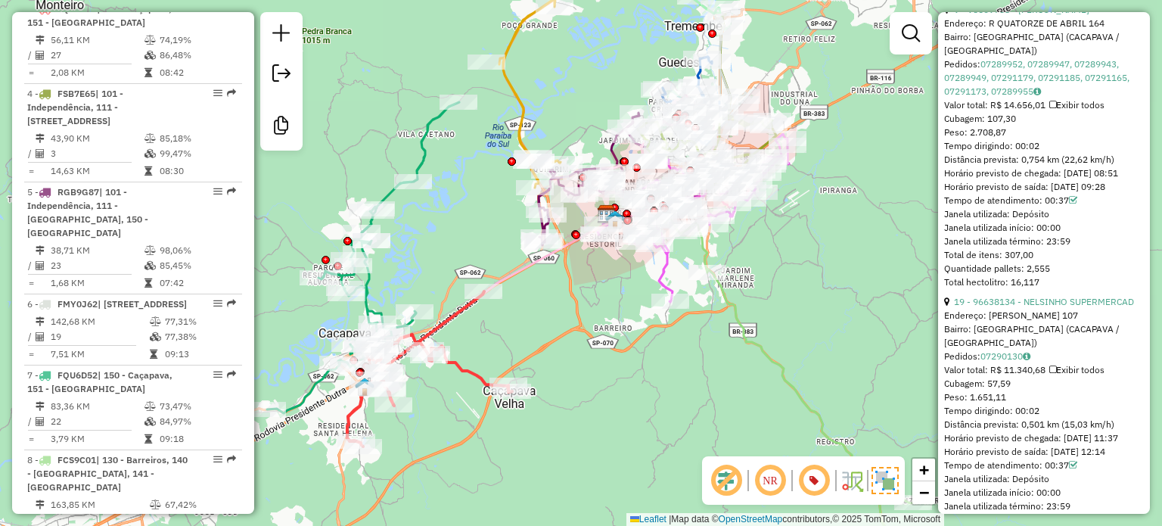
drag, startPoint x: 365, startPoint y: 432, endPoint x: 462, endPoint y: 402, distance: 101.5
click at [462, 402] on div "Janela de atendimento Grade de atendimento Capacidade Transportadoras Veículos …" at bounding box center [581, 263] width 1162 height 526
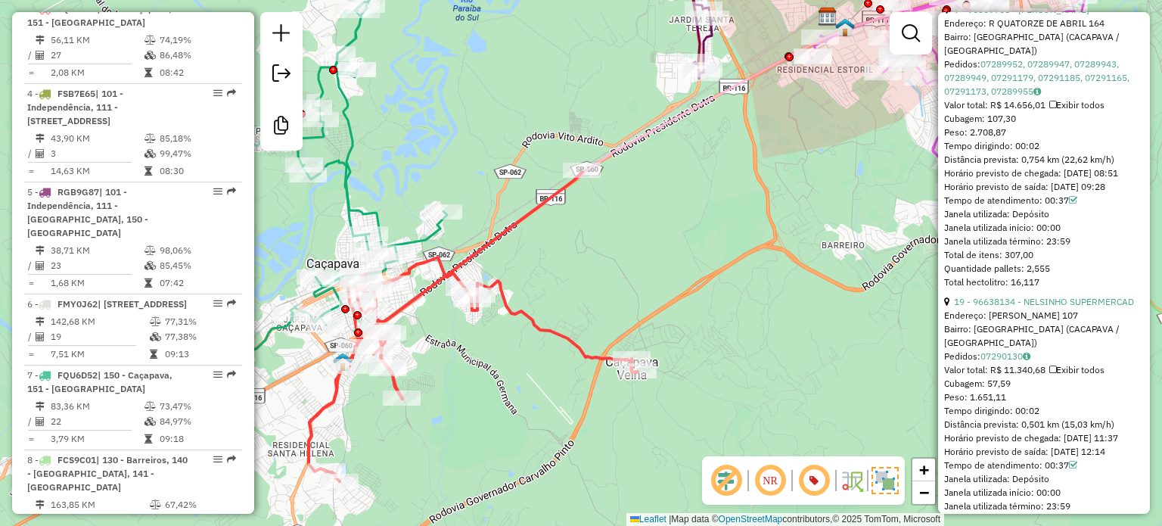
drag, startPoint x: 513, startPoint y: 290, endPoint x: 549, endPoint y: 281, distance: 36.7
click at [560, 272] on div "Janela de atendimento Grade de atendimento Capacidade Transportadoras Veículos …" at bounding box center [581, 263] width 1162 height 526
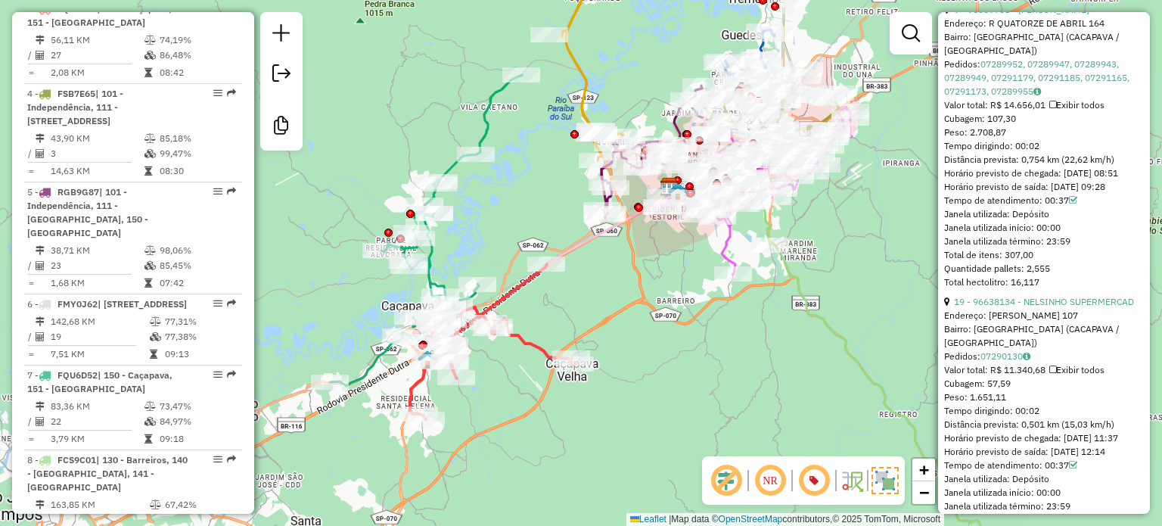
drag, startPoint x: 572, startPoint y: 253, endPoint x: 540, endPoint y: 333, distance: 86.3
click at [540, 333] on div "Janela de atendimento Grade de atendimento Capacidade Transportadoras Veículos …" at bounding box center [581, 263] width 1162 height 526
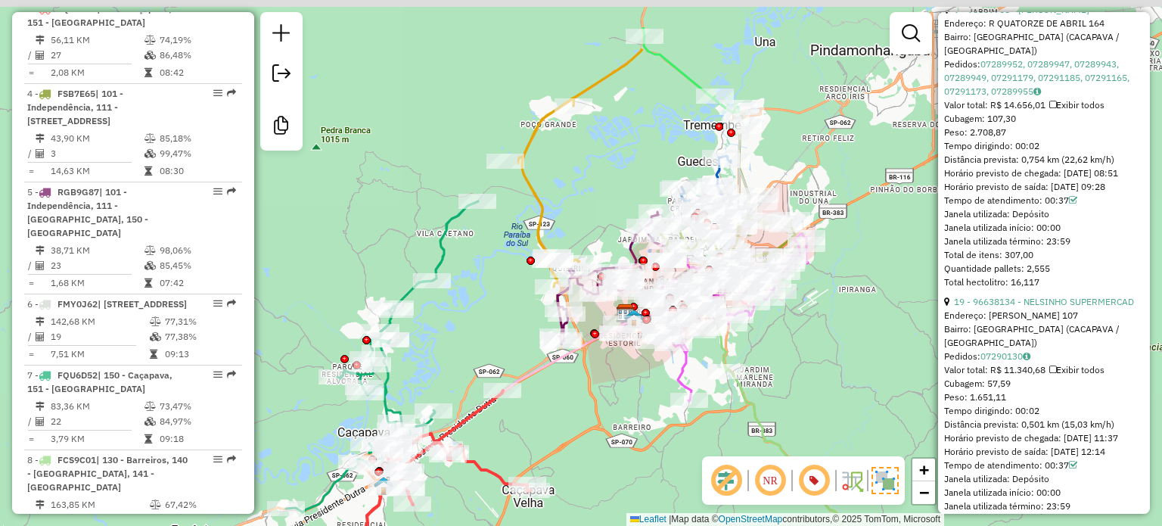
drag, startPoint x: 528, startPoint y: 207, endPoint x: 514, endPoint y: 289, distance: 83.7
click at [496, 306] on div "Janela de atendimento Grade de atendimento Capacidade Transportadoras Veículos …" at bounding box center [581, 263] width 1162 height 526
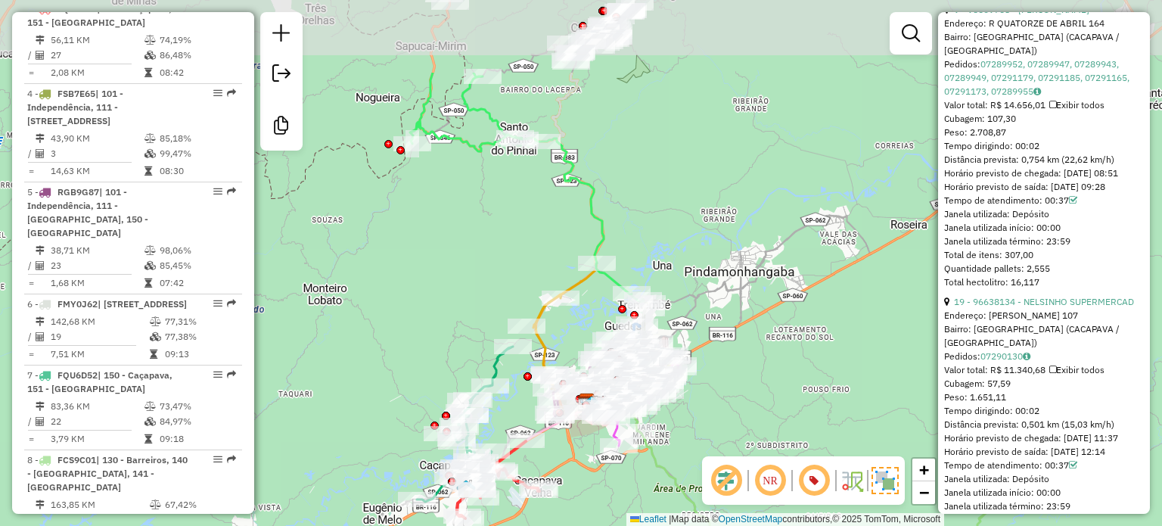
drag, startPoint x: 496, startPoint y: 157, endPoint x: 484, endPoint y: 266, distance: 109.6
click at [484, 266] on div "Janela de atendimento Grade de atendimento Capacidade Transportadoras Veículos …" at bounding box center [581, 263] width 1162 height 526
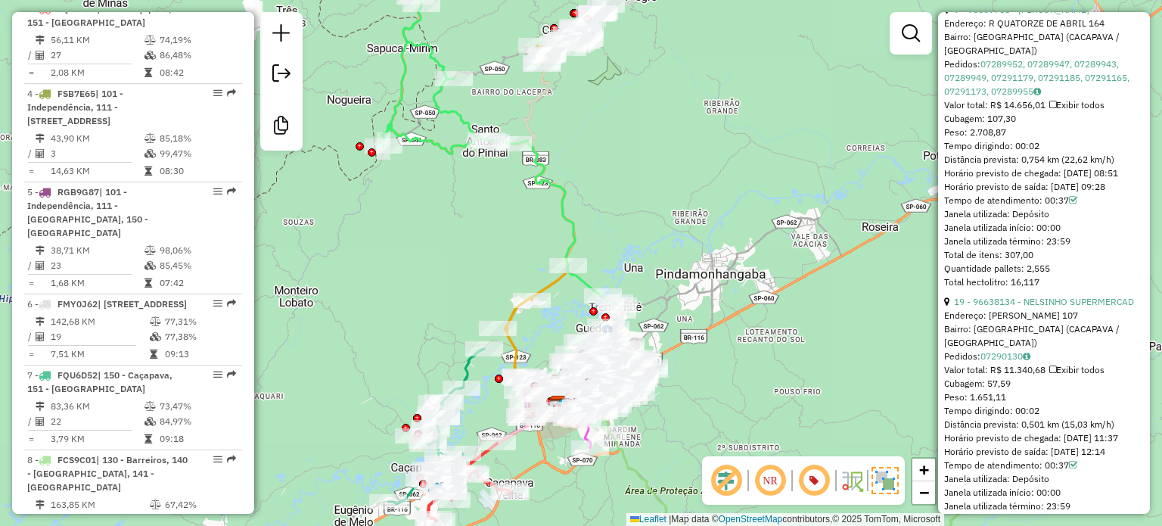
drag, startPoint x: 527, startPoint y: 228, endPoint x: 496, endPoint y: 223, distance: 31.4
click at [514, 205] on div "Janela de atendimento Grade de atendimento Capacidade Transportadoras Veículos …" at bounding box center [581, 263] width 1162 height 526
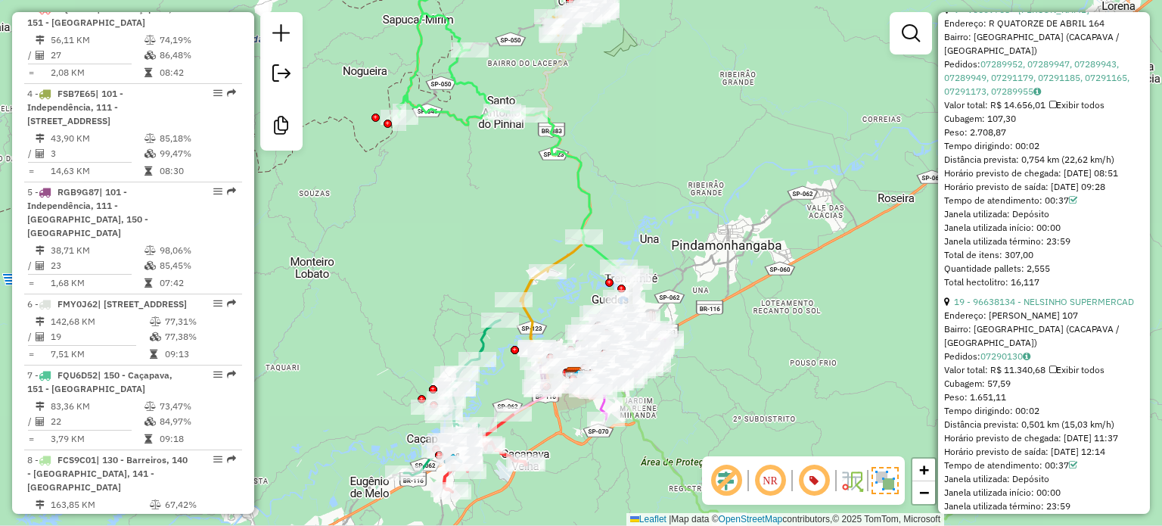
drag, startPoint x: 458, startPoint y: 249, endPoint x: 472, endPoint y: 146, distance: 103.9
click at [471, 146] on div "Janela de atendimento Grade de atendimento Capacidade Transportadoras Veículos …" at bounding box center [581, 263] width 1162 height 526
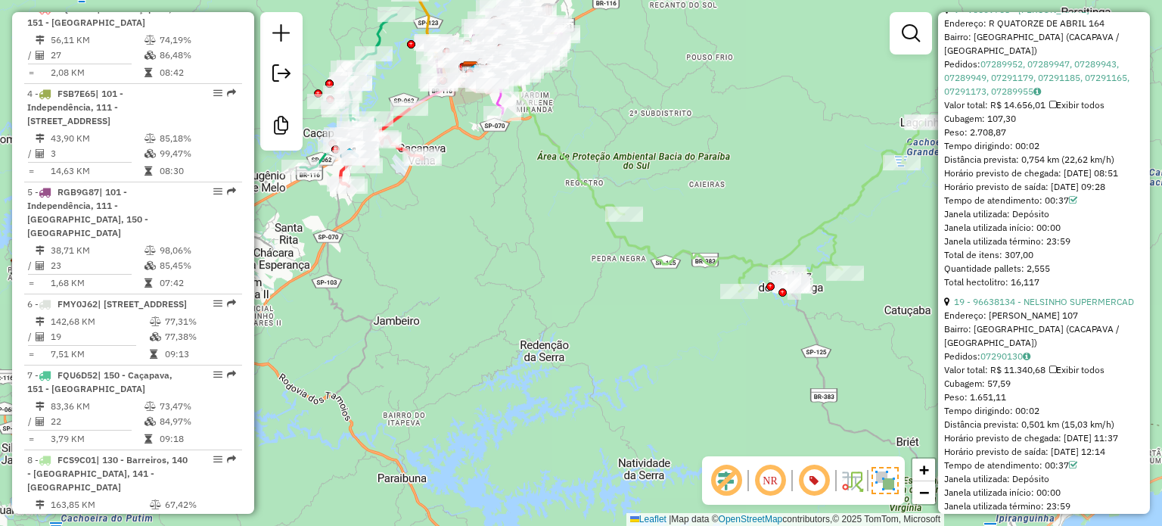
drag, startPoint x: 638, startPoint y: 390, endPoint x: 488, endPoint y: 238, distance: 213.0
click at [493, 219] on div "Janela de atendimento Grade de atendimento Capacidade Transportadoras Veículos …" at bounding box center [581, 263] width 1162 height 526
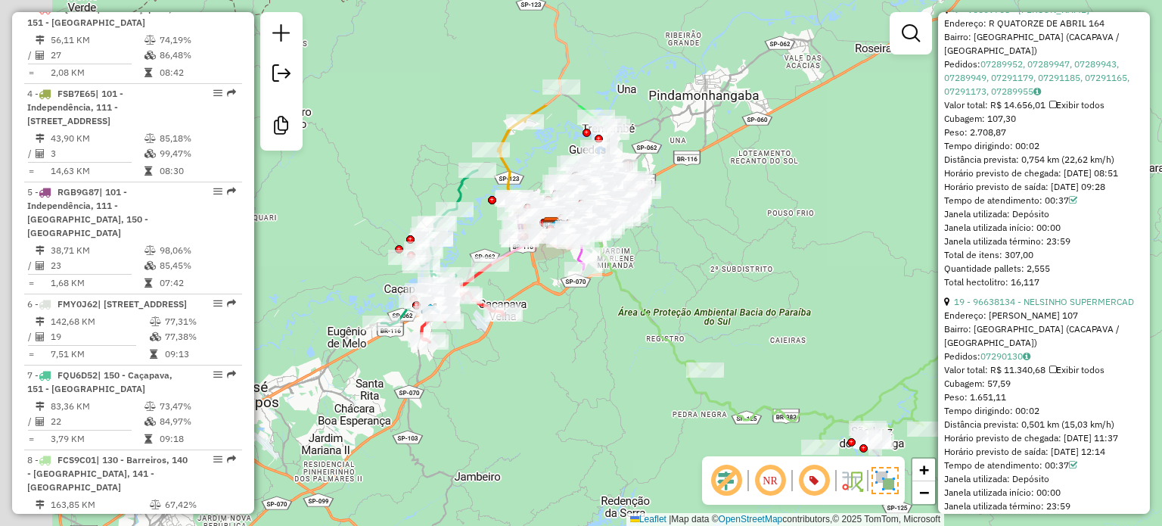
drag, startPoint x: 490, startPoint y: 202, endPoint x: 601, endPoint y: 369, distance: 200.4
click at [601, 369] on div "Janela de atendimento Grade de atendimento Capacidade Transportadoras Veículos …" at bounding box center [581, 263] width 1162 height 526
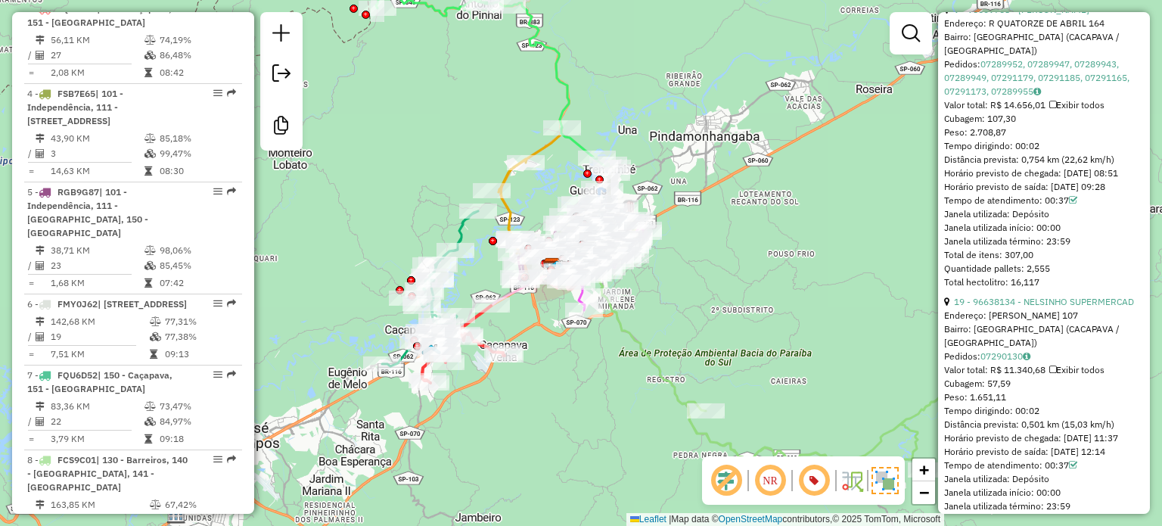
drag, startPoint x: 578, startPoint y: 341, endPoint x: 556, endPoint y: 402, distance: 64.4
click at [557, 402] on div "Janela de atendimento Grade de atendimento Capacidade Transportadoras Veículos …" at bounding box center [581, 263] width 1162 height 526
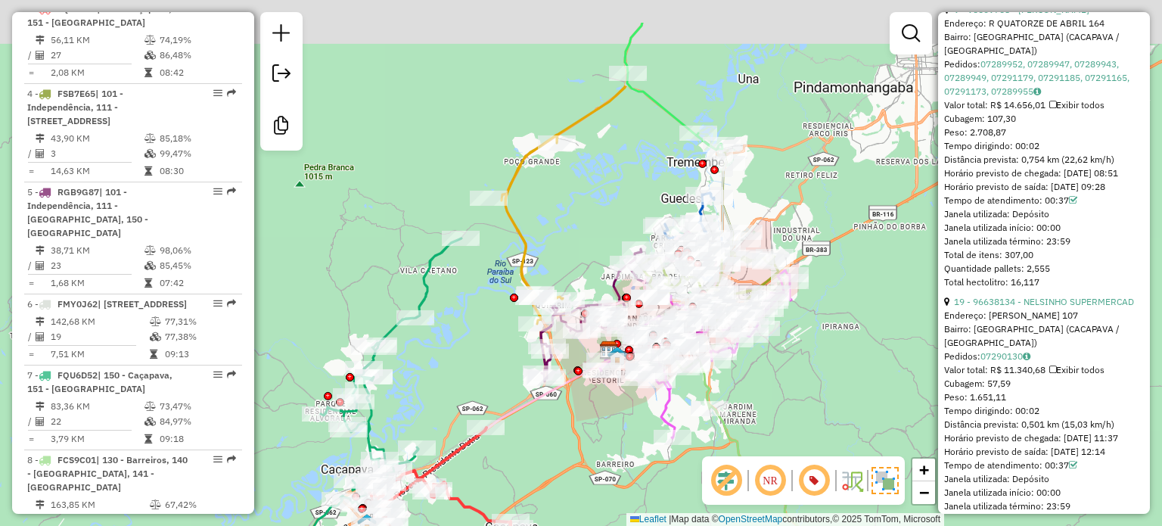
drag, startPoint x: 456, startPoint y: 274, endPoint x: 465, endPoint y: 350, distance: 77.0
click at [465, 350] on div "Janela de atendimento Grade de atendimento Capacidade Transportadoras Veículos …" at bounding box center [581, 263] width 1162 height 526
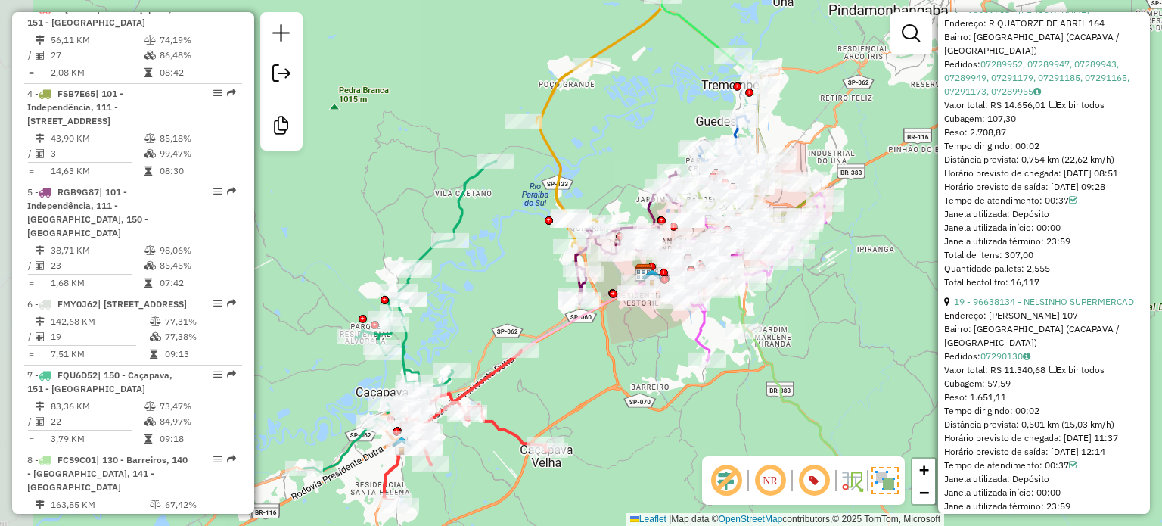
drag, startPoint x: 482, startPoint y: 335, endPoint x: 504, endPoint y: 269, distance: 69.4
click at [515, 257] on div "Janela de atendimento Grade de atendimento Capacidade Transportadoras Veículos …" at bounding box center [581, 263] width 1162 height 526
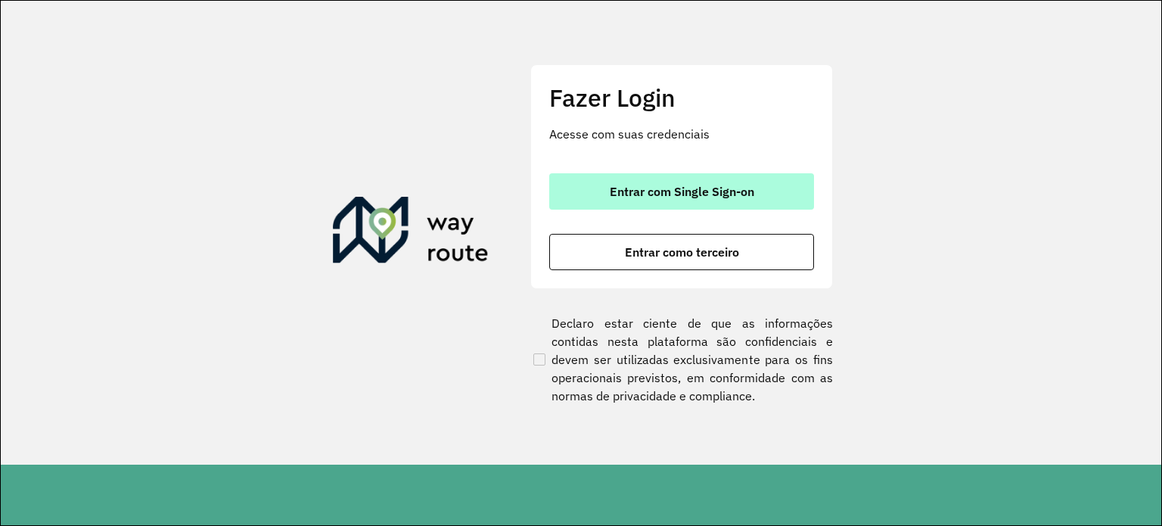
drag, startPoint x: 730, startPoint y: 185, endPoint x: 722, endPoint y: 176, distance: 12.9
click at [730, 185] on span "Entrar com Single Sign-on" at bounding box center [682, 191] width 145 height 12
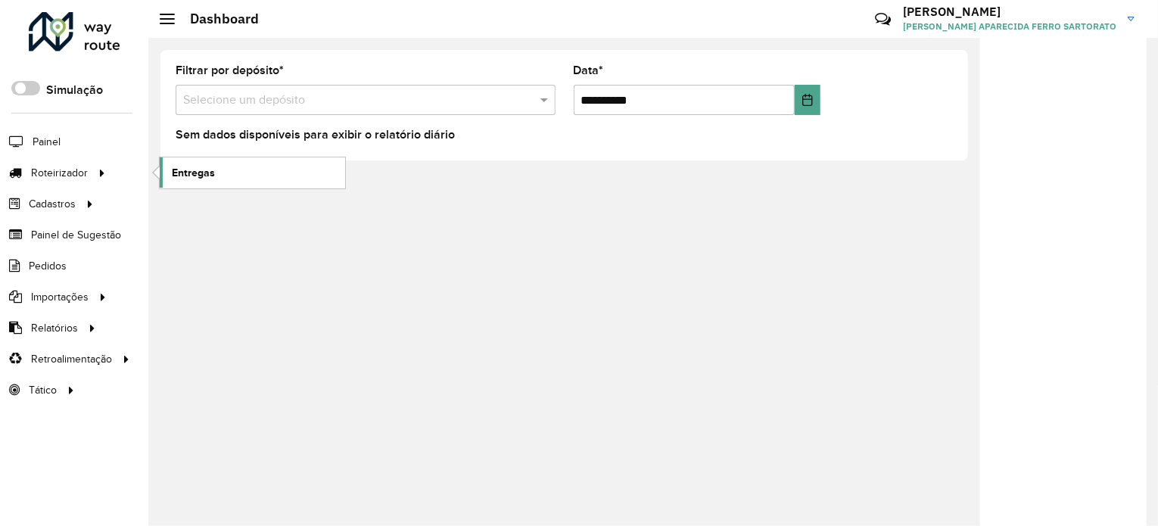
click at [204, 175] on span "Entregas" at bounding box center [193, 173] width 43 height 16
